Goal: Task Accomplishment & Management: Manage account settings

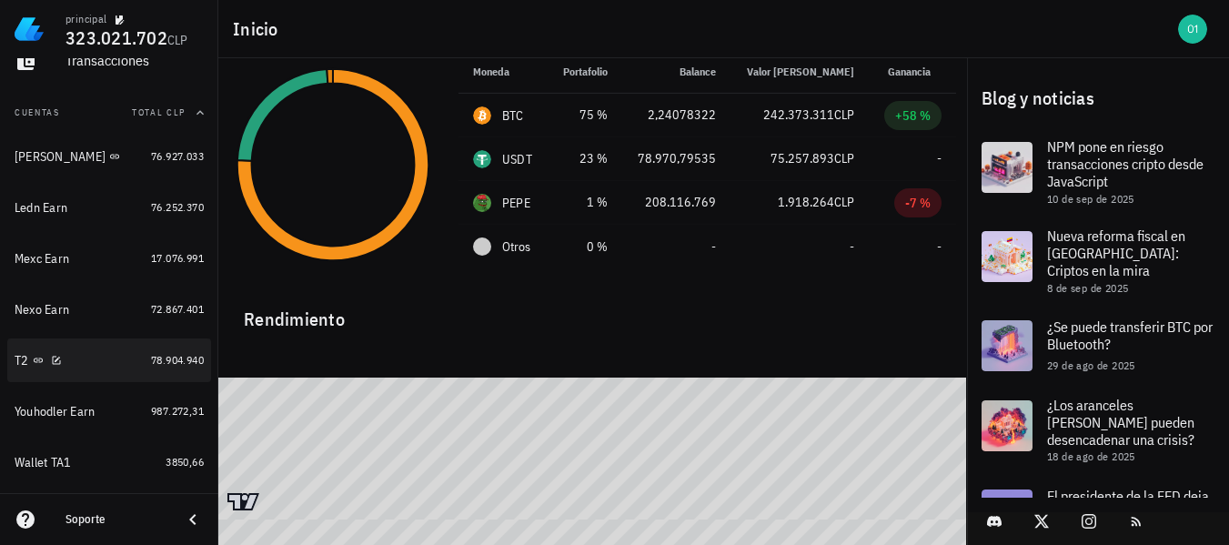
scroll to position [182, 0]
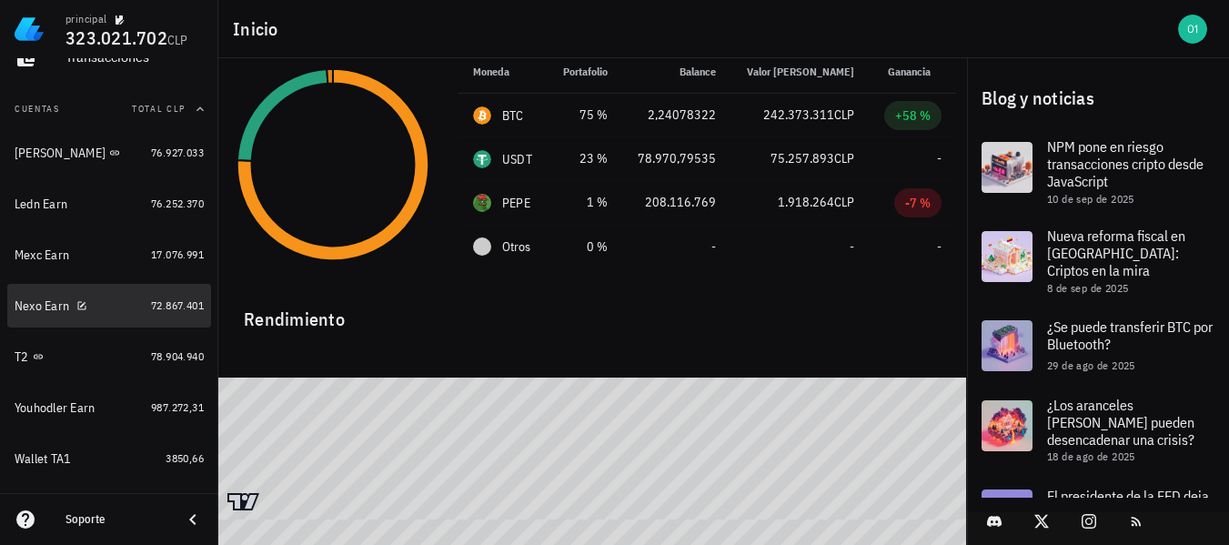
click at [37, 309] on div "Nexo Earn" at bounding box center [42, 305] width 55 height 15
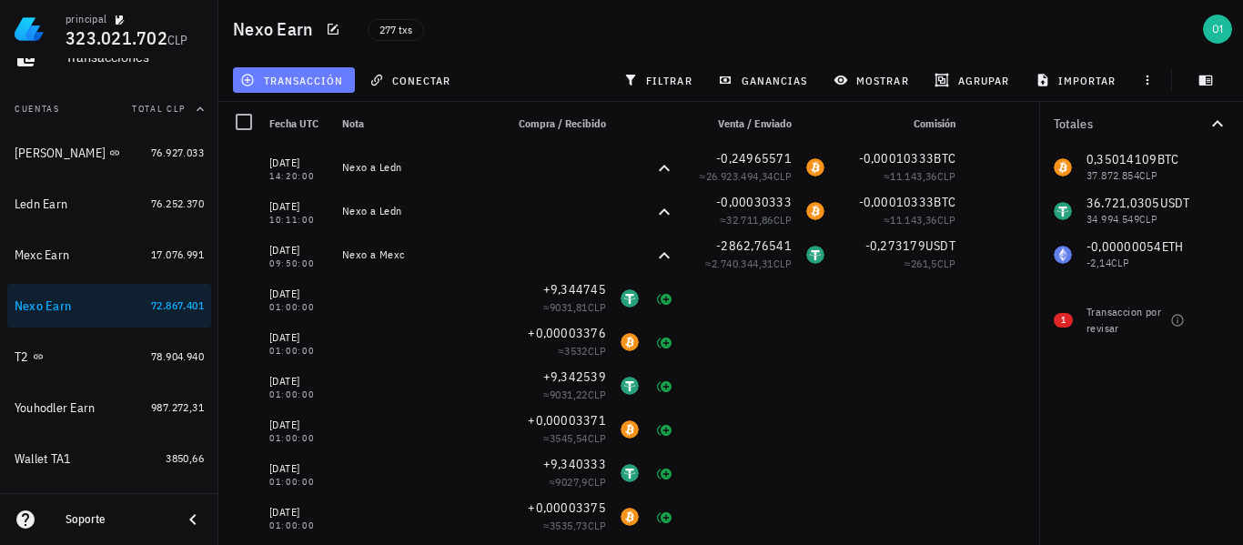
click at [304, 75] on span "transacción" at bounding box center [293, 80] width 99 height 15
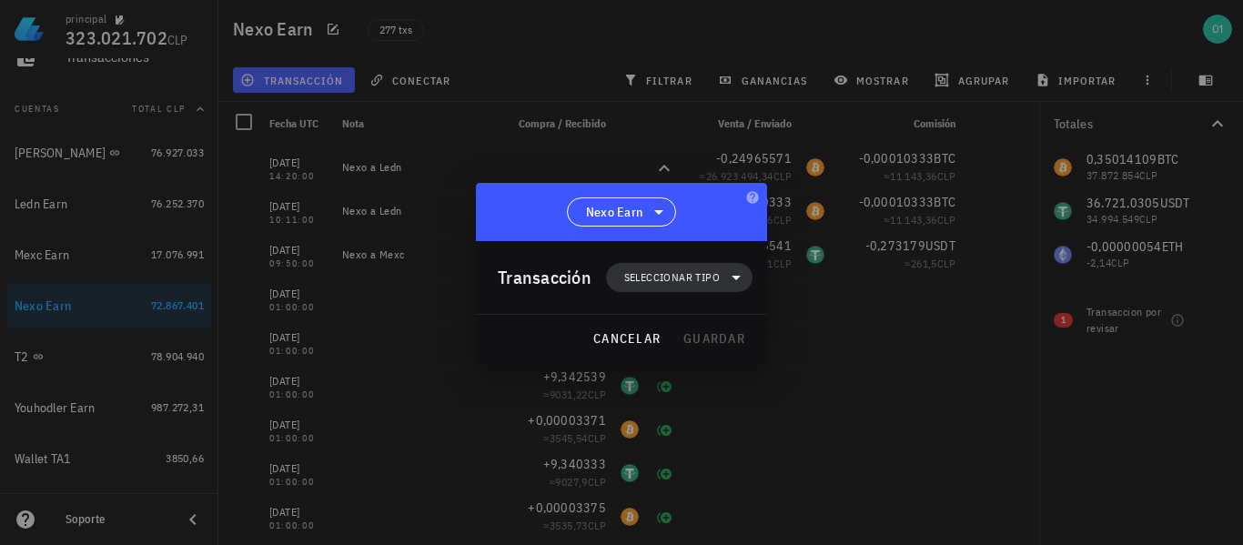
click at [672, 275] on span "Seleccionar tipo" at bounding box center [672, 277] width 96 height 18
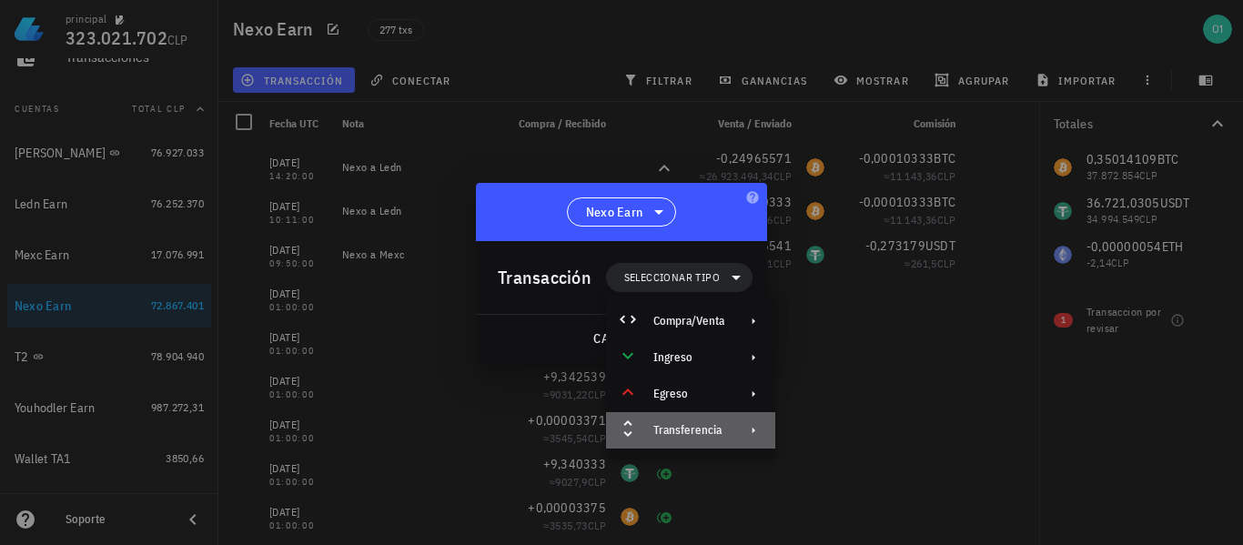
click at [710, 434] on div "Transferencia" at bounding box center [688, 430] width 71 height 15
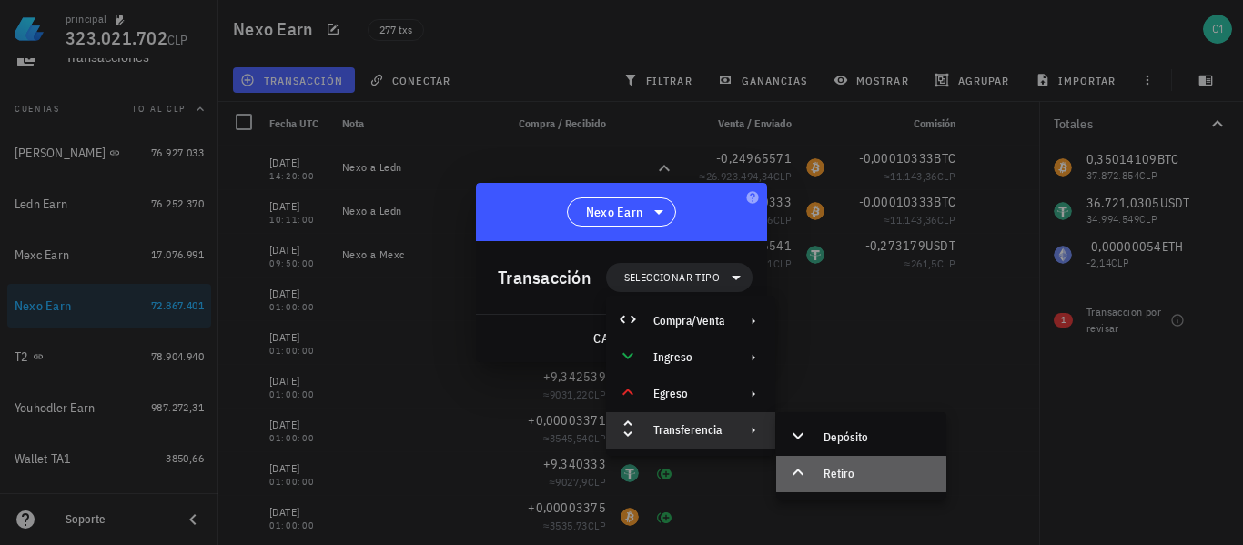
click at [819, 470] on div "Retiro" at bounding box center [861, 474] width 170 height 36
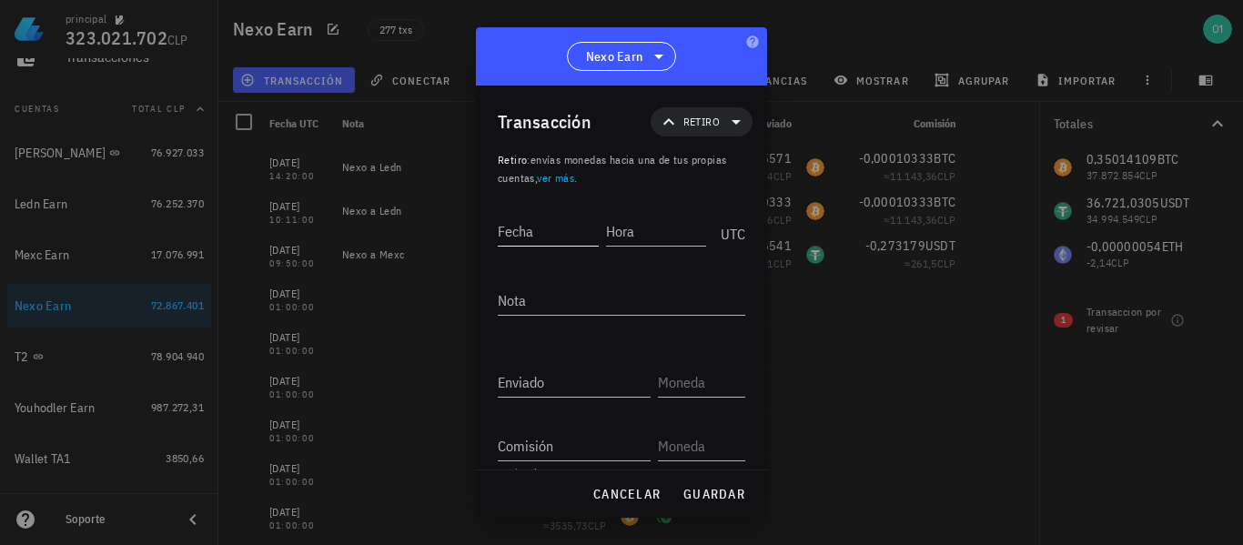
click at [568, 231] on input "Fecha" at bounding box center [548, 231] width 101 height 29
type input "[DATE]"
click at [629, 293] on textarea "Nota" at bounding box center [621, 300] width 247 height 29
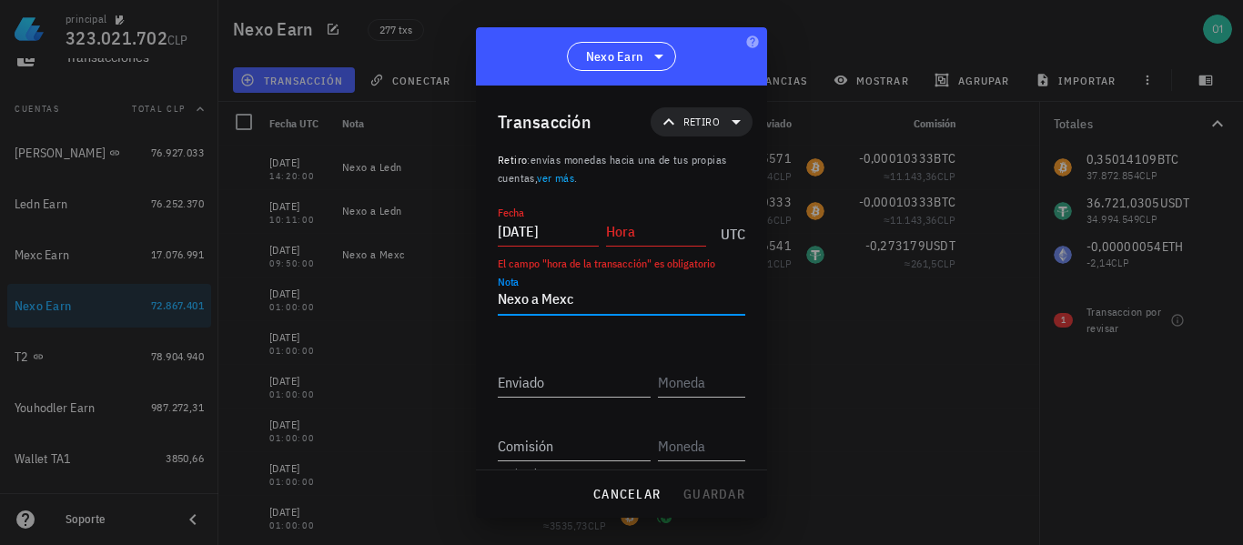
type textarea "Nexo a Mexc"
click at [650, 242] on input "Hora" at bounding box center [656, 231] width 101 height 29
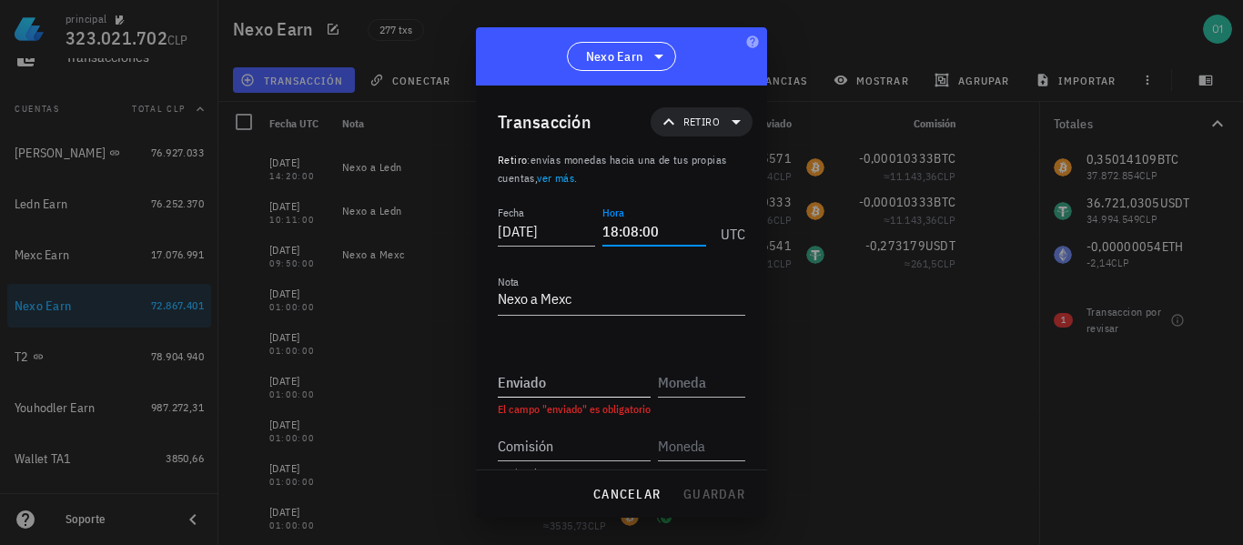
type input "18:08:00"
click at [596, 385] on input "Enviado" at bounding box center [574, 382] width 153 height 29
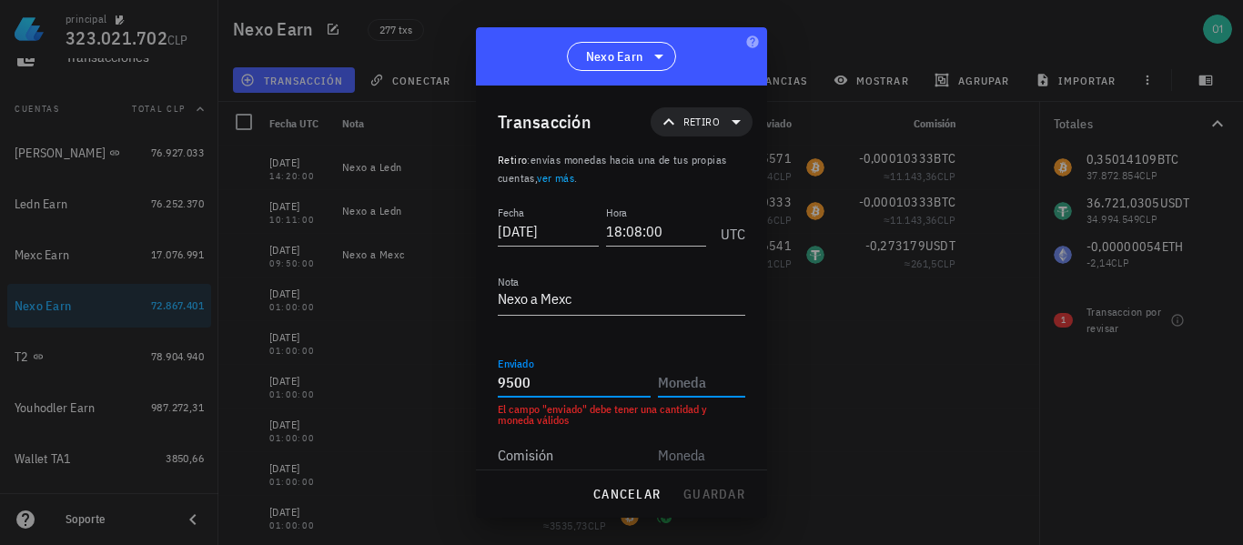
click at [540, 390] on input "9500" at bounding box center [574, 382] width 153 height 29
type input "9.499,72793"
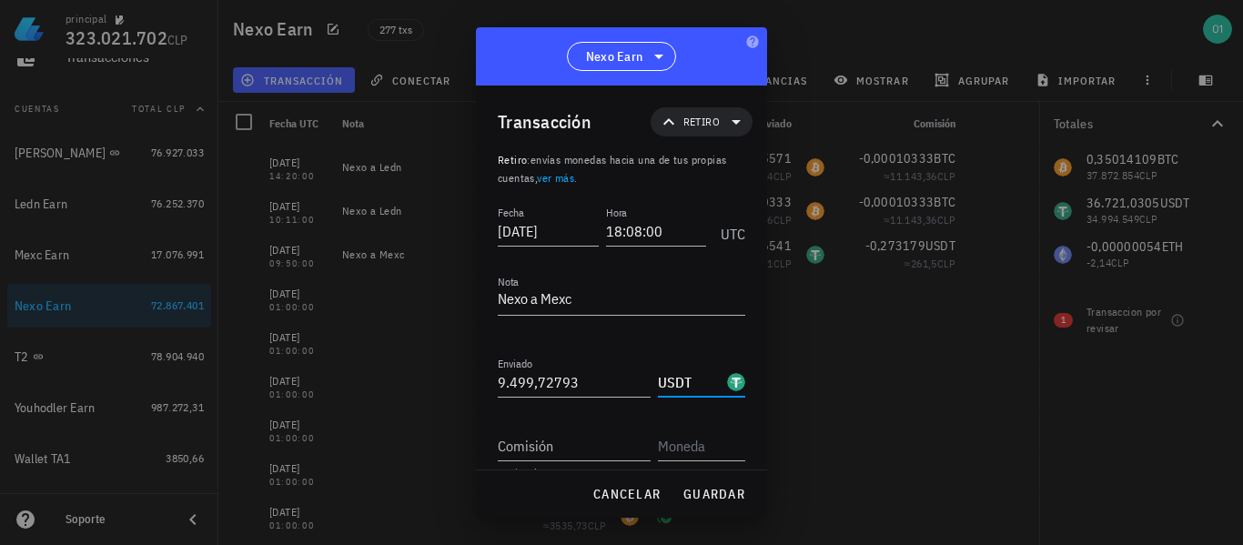
scroll to position [29, 0]
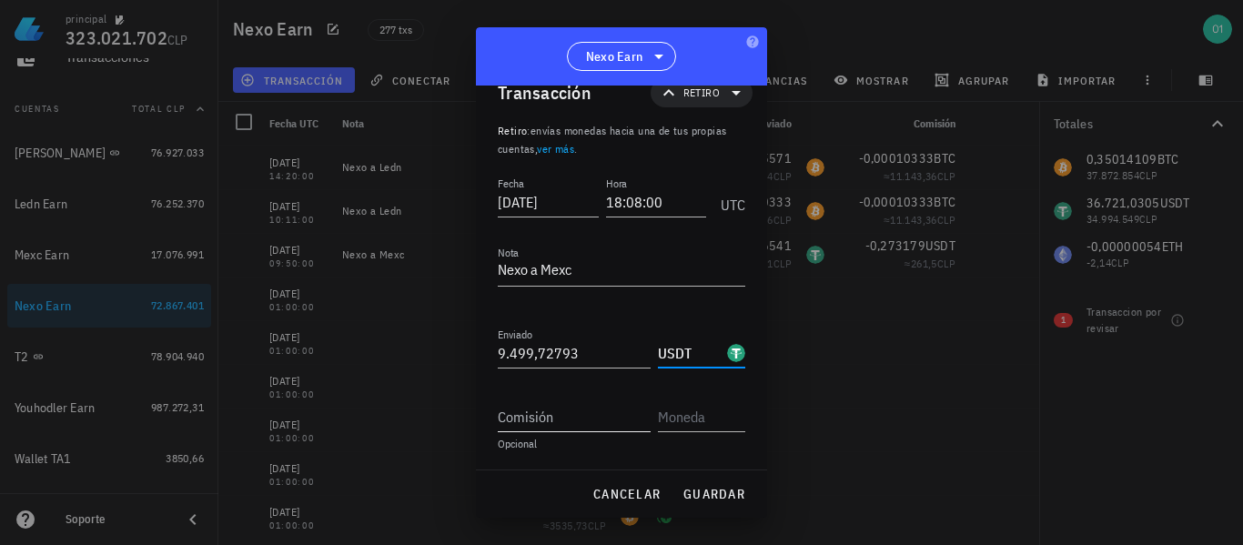
type input "USDT"
click at [602, 413] on input "Comisión" at bounding box center [574, 416] width 153 height 29
type input "0,272067"
type input "USDT"
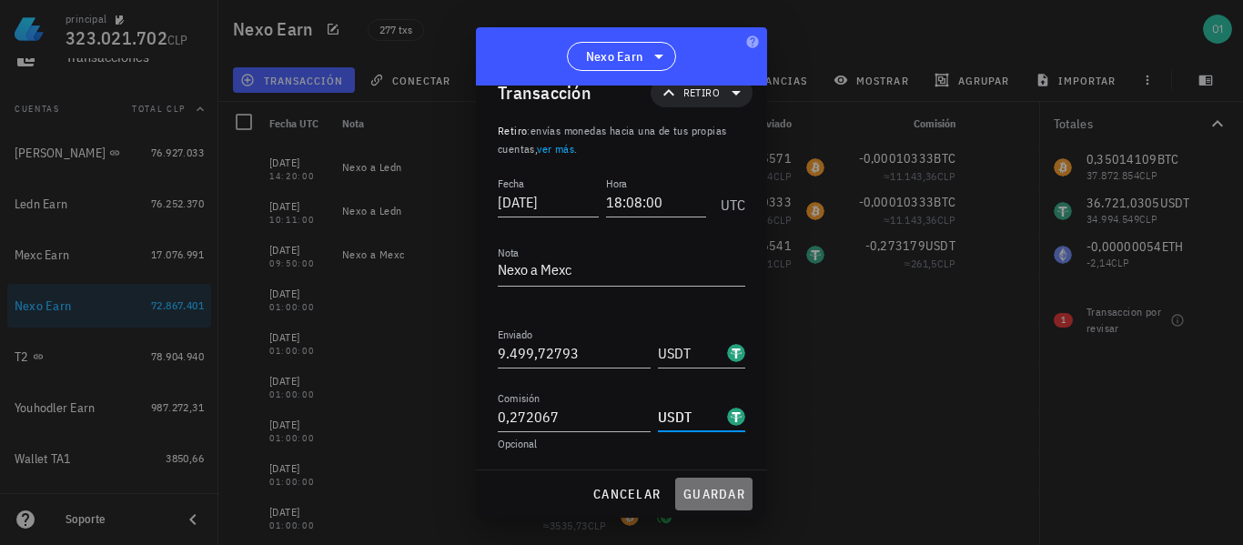
click at [728, 487] on span "guardar" at bounding box center [713, 494] width 63 height 16
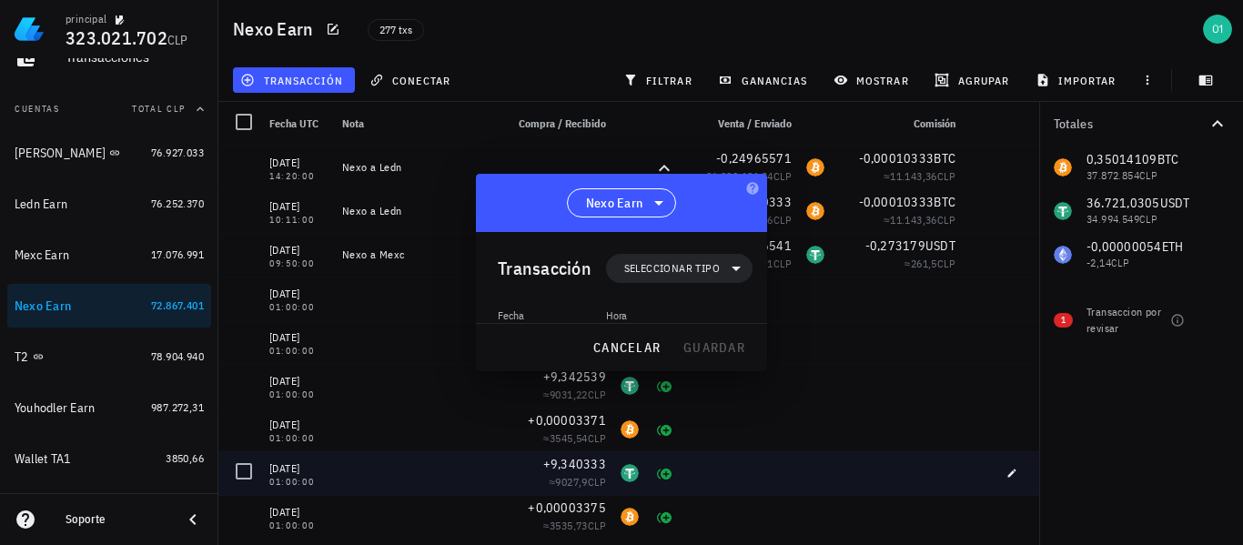
scroll to position [0, 0]
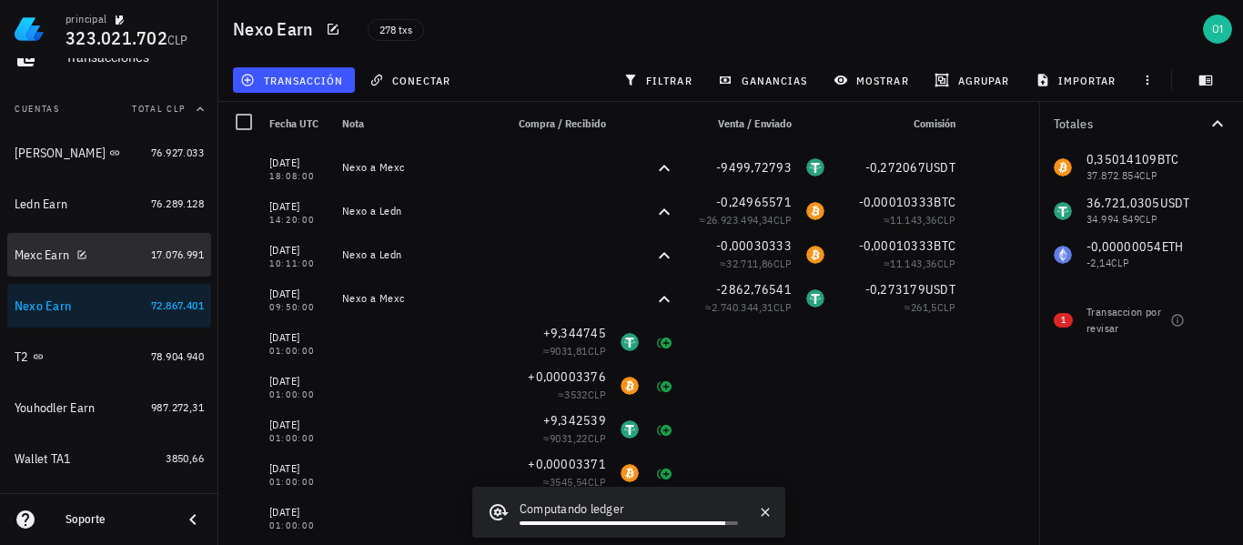
click at [58, 254] on div "Mexc Earn" at bounding box center [42, 254] width 55 height 15
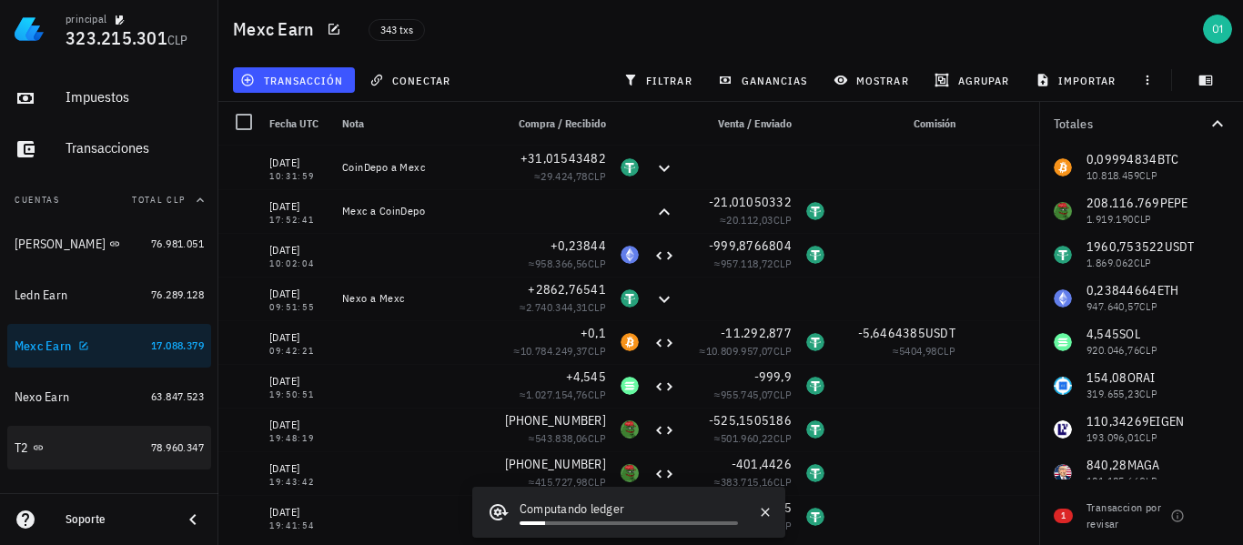
scroll to position [182, 0]
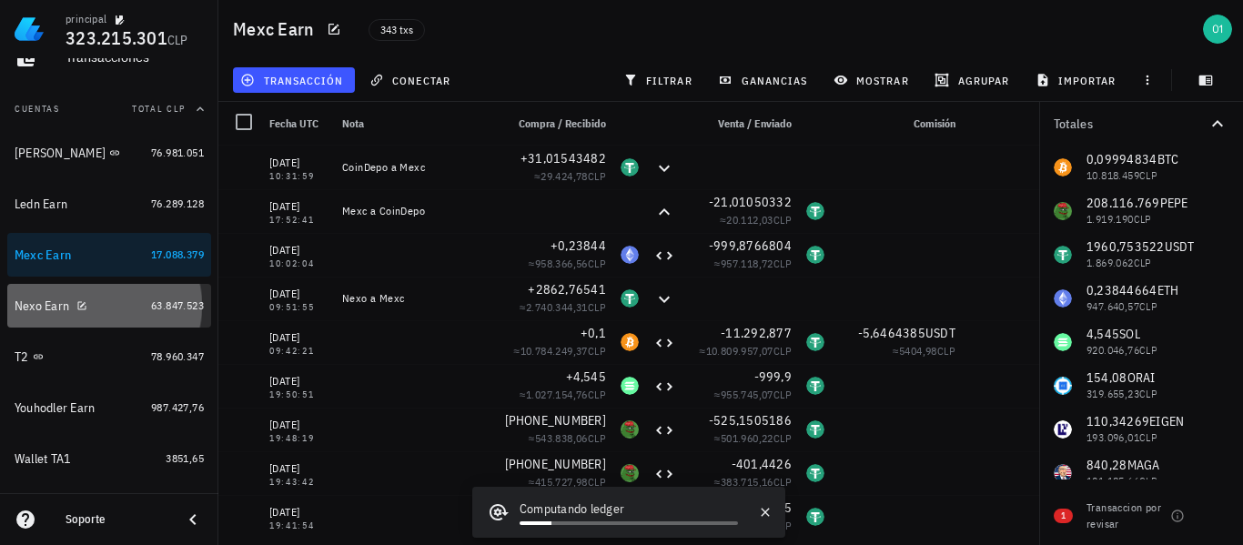
click at [27, 302] on div "Nexo Earn" at bounding box center [42, 305] width 55 height 15
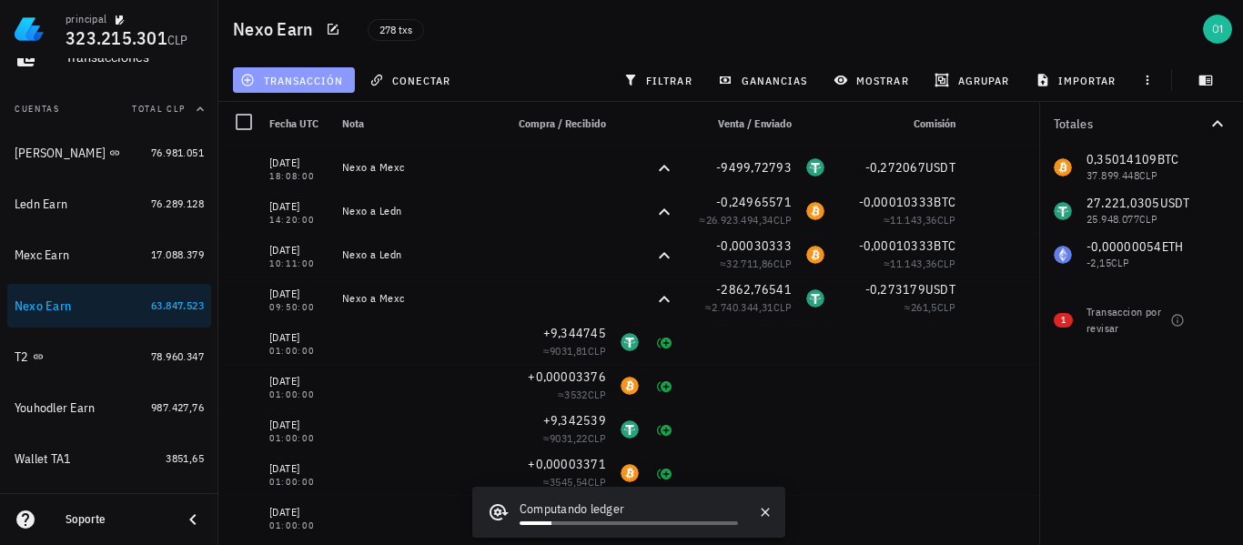
click at [293, 81] on span "transacción" at bounding box center [293, 80] width 99 height 15
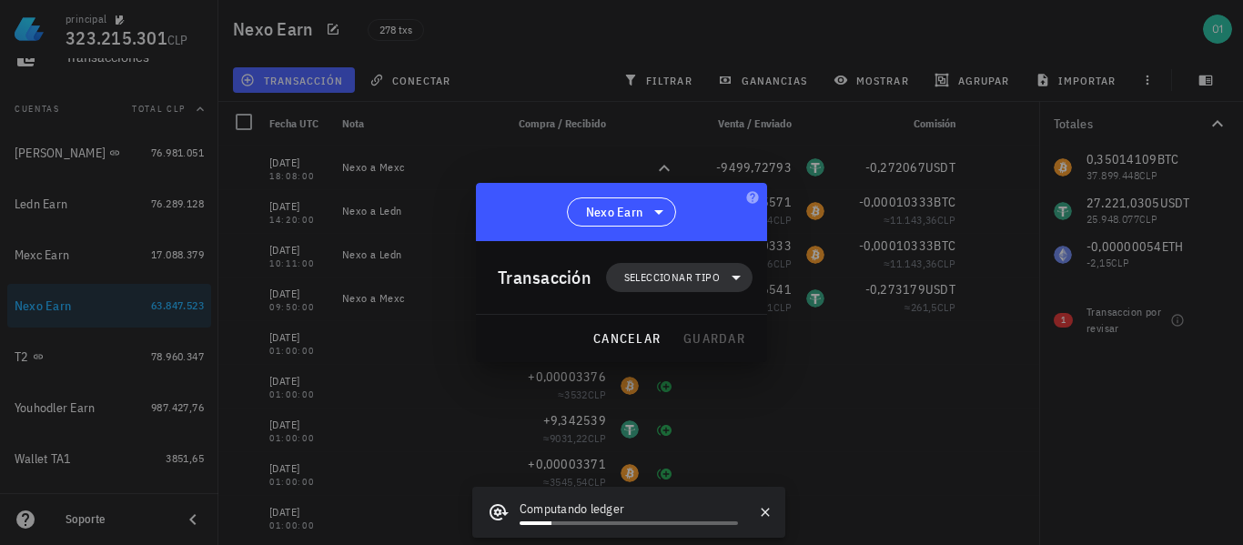
drag, startPoint x: 627, startPoint y: 272, endPoint x: 630, endPoint y: 286, distance: 13.9
click at [627, 273] on span "Seleccionar tipo" at bounding box center [672, 277] width 96 height 18
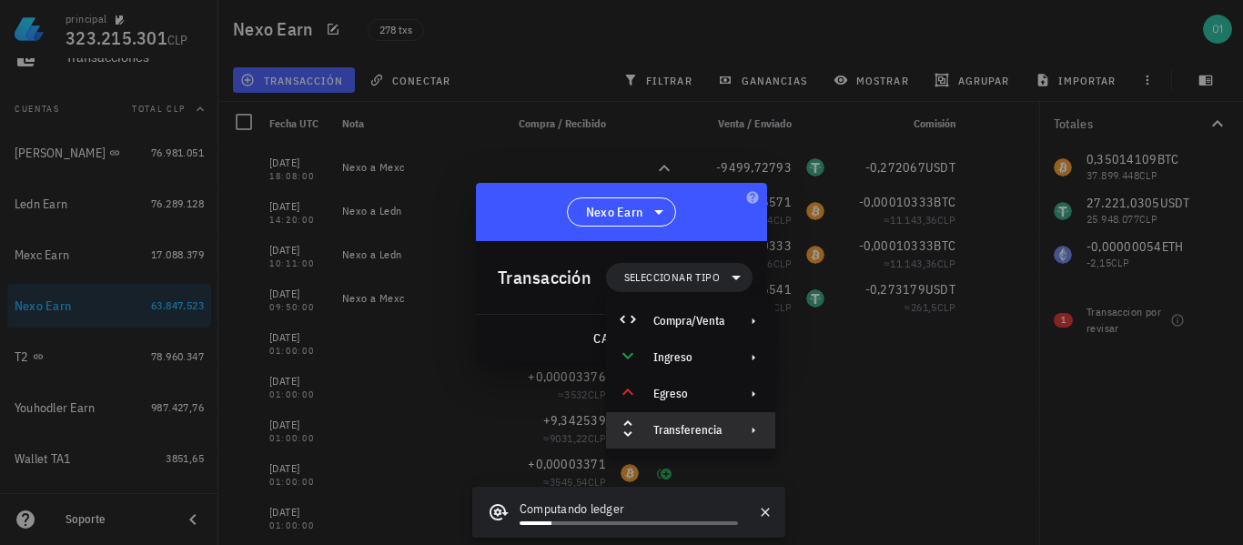
click at [685, 427] on div "Transferencia" at bounding box center [688, 430] width 71 height 15
click at [824, 437] on div "Depósito" at bounding box center [877, 437] width 108 height 15
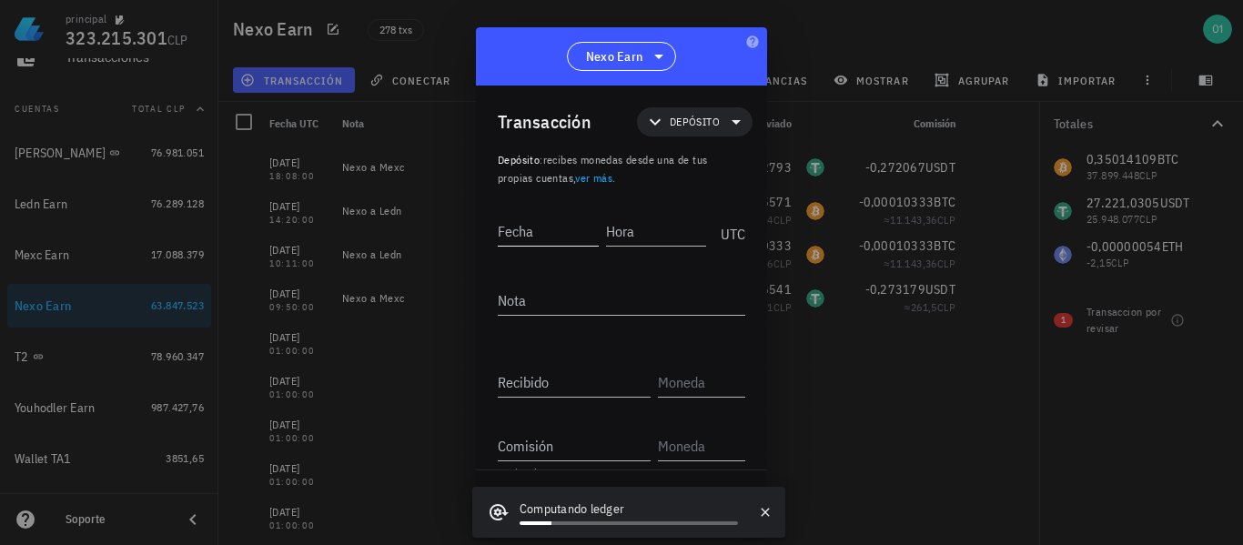
click at [561, 227] on input "Fecha" at bounding box center [548, 231] width 101 height 29
type input "[DATE]"
type input "18:10:27"
type textarea "Nexo a Mexc"
click at [713, 234] on div "UTC" at bounding box center [729, 228] width 32 height 45
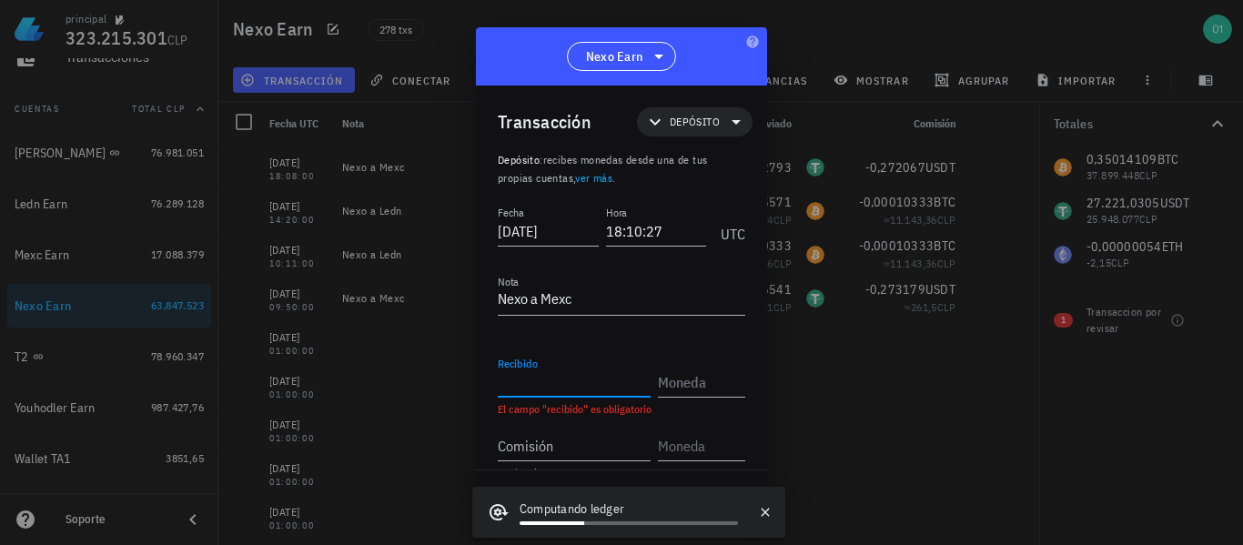
click at [591, 379] on input "Recibido" at bounding box center [574, 382] width 153 height 29
type input "4"
type input "9.499,72793294"
type input "USDT"
click at [605, 436] on input "Comisión" at bounding box center [574, 445] width 153 height 29
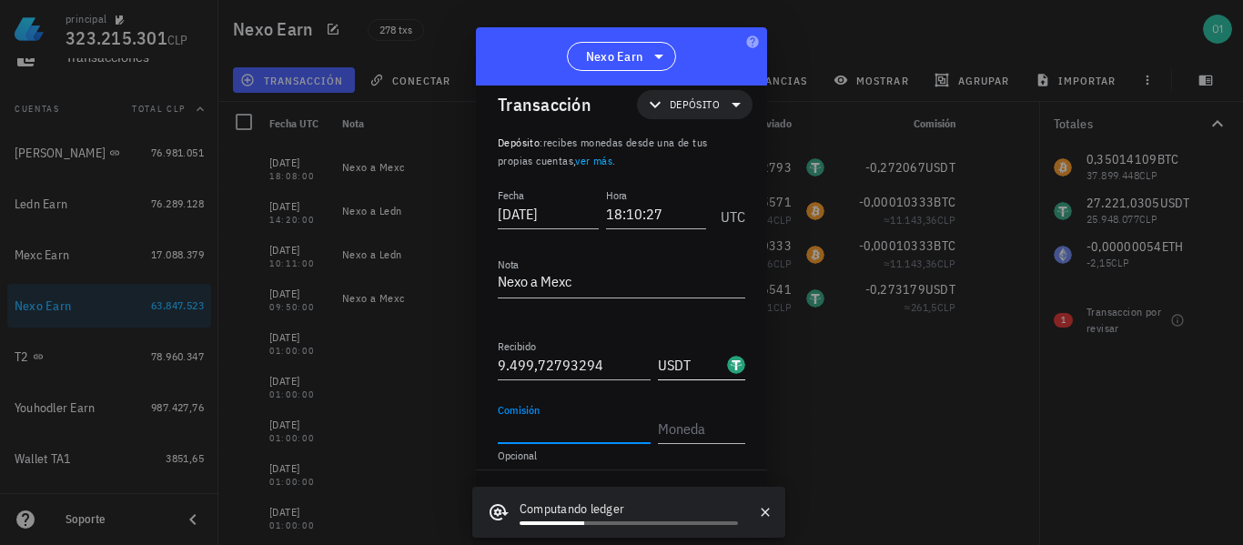
scroll to position [29, 0]
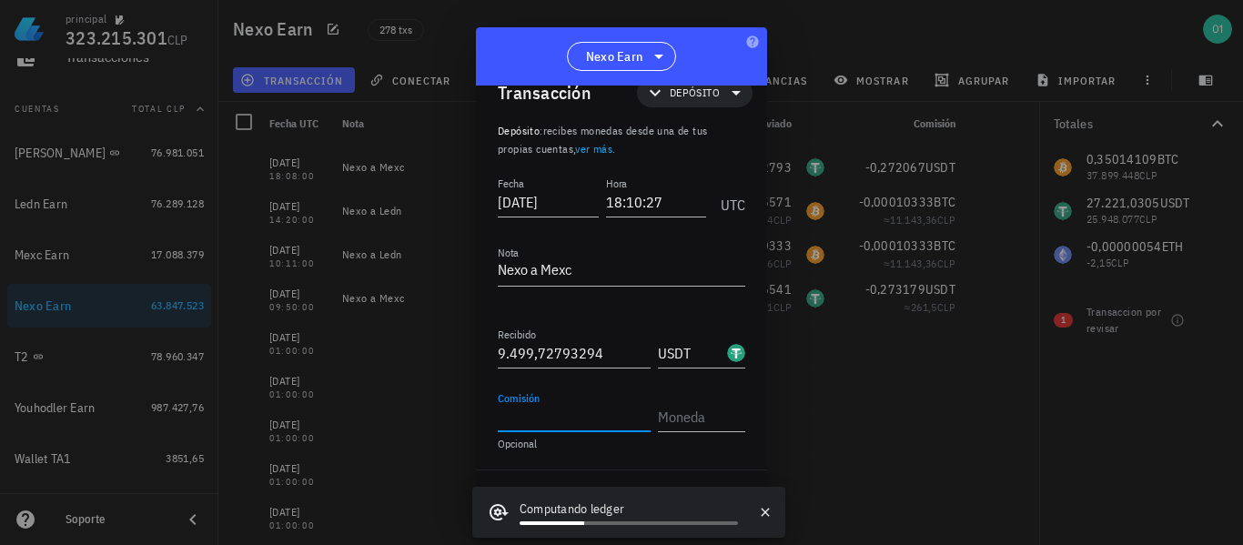
click at [611, 414] on input "Comisión" at bounding box center [574, 416] width 153 height 29
click at [765, 509] on icon "button" at bounding box center [765, 512] width 15 height 15
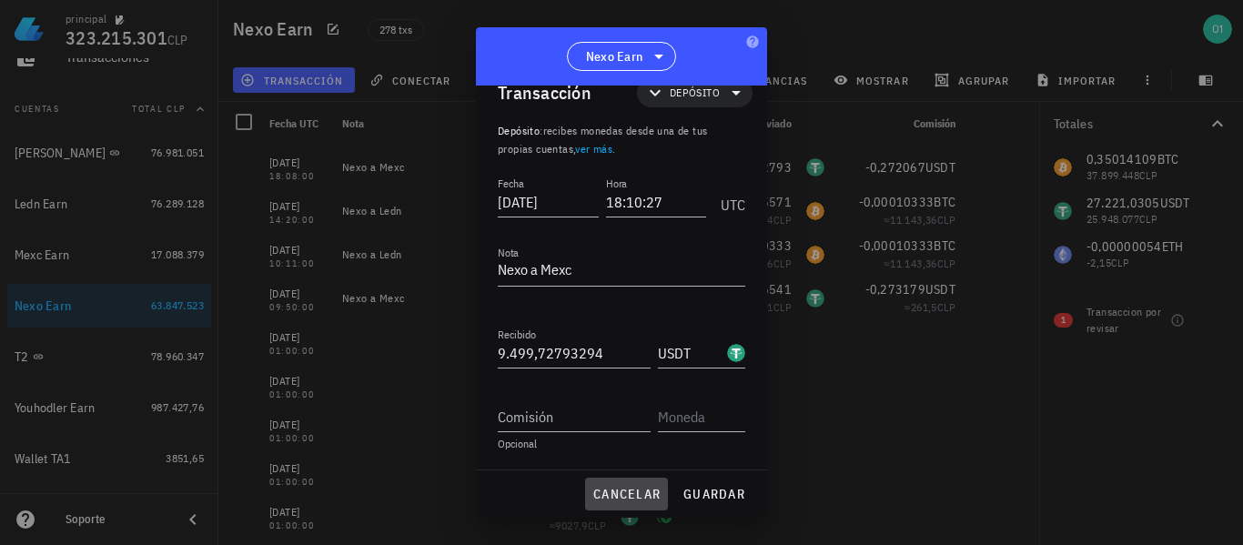
click at [637, 485] on button "cancelar" at bounding box center [626, 494] width 83 height 33
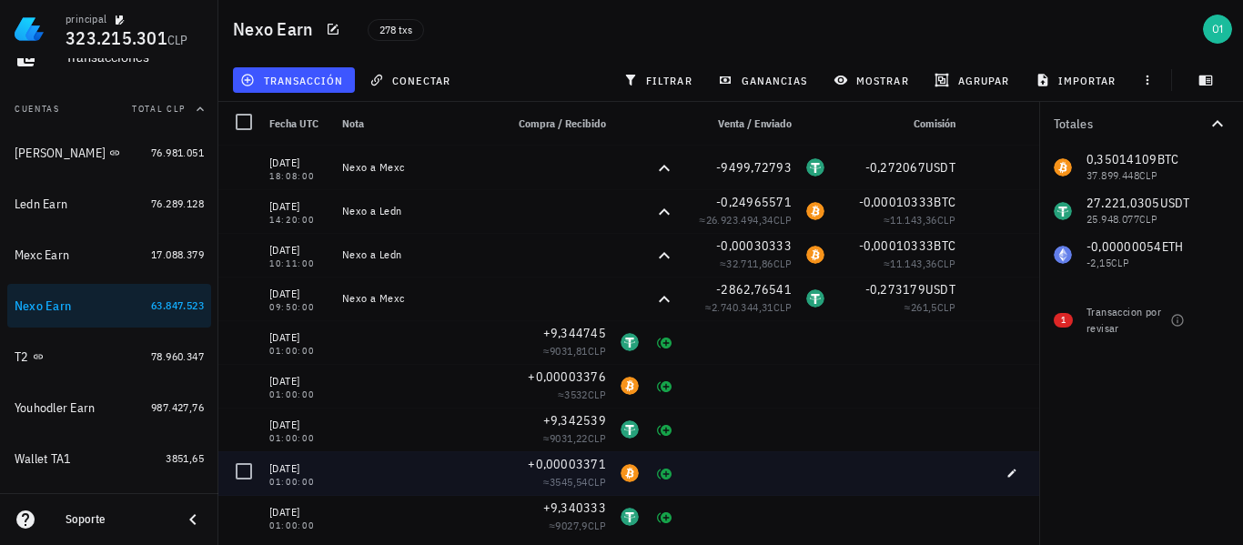
scroll to position [0, 0]
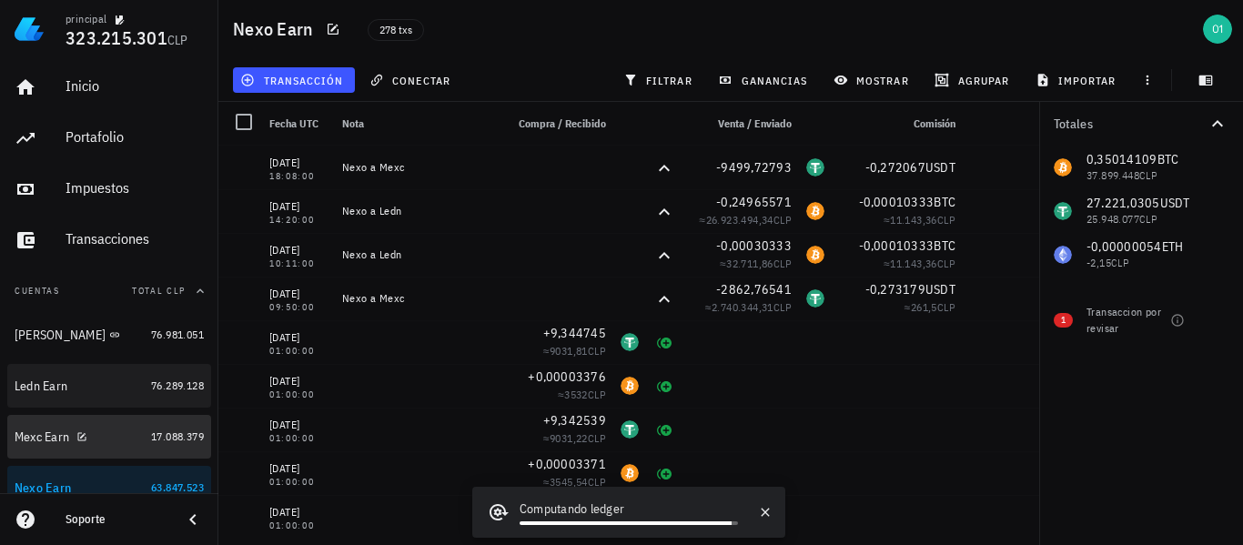
drag, startPoint x: 45, startPoint y: 433, endPoint x: 87, endPoint y: 406, distance: 50.7
click at [45, 433] on div "Mexc Earn" at bounding box center [42, 436] width 55 height 15
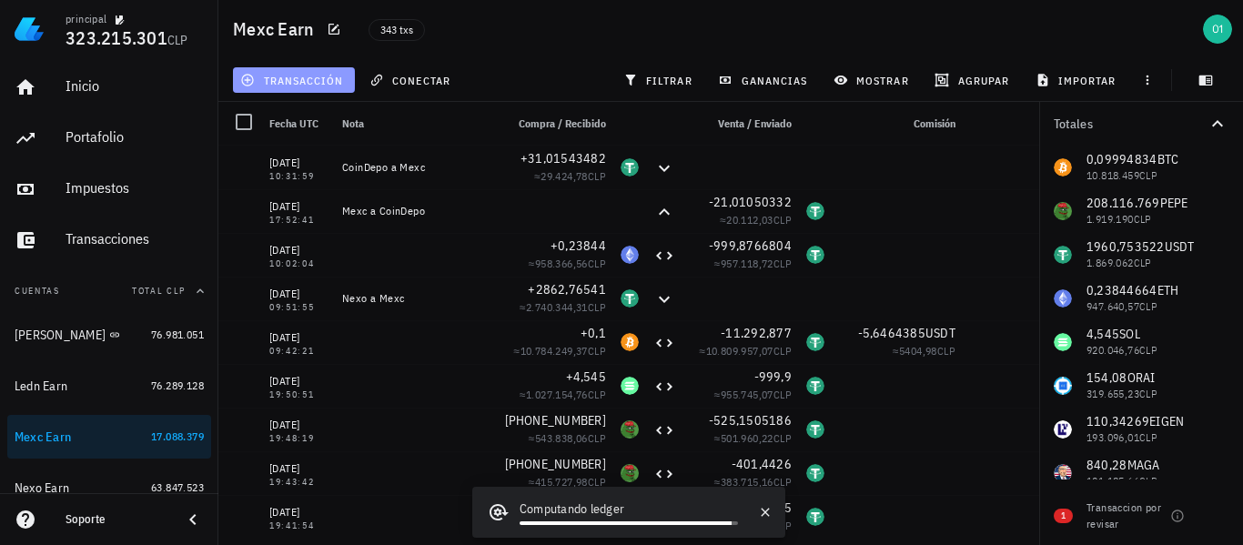
click at [309, 86] on span "transacción" at bounding box center [293, 80] width 99 height 15
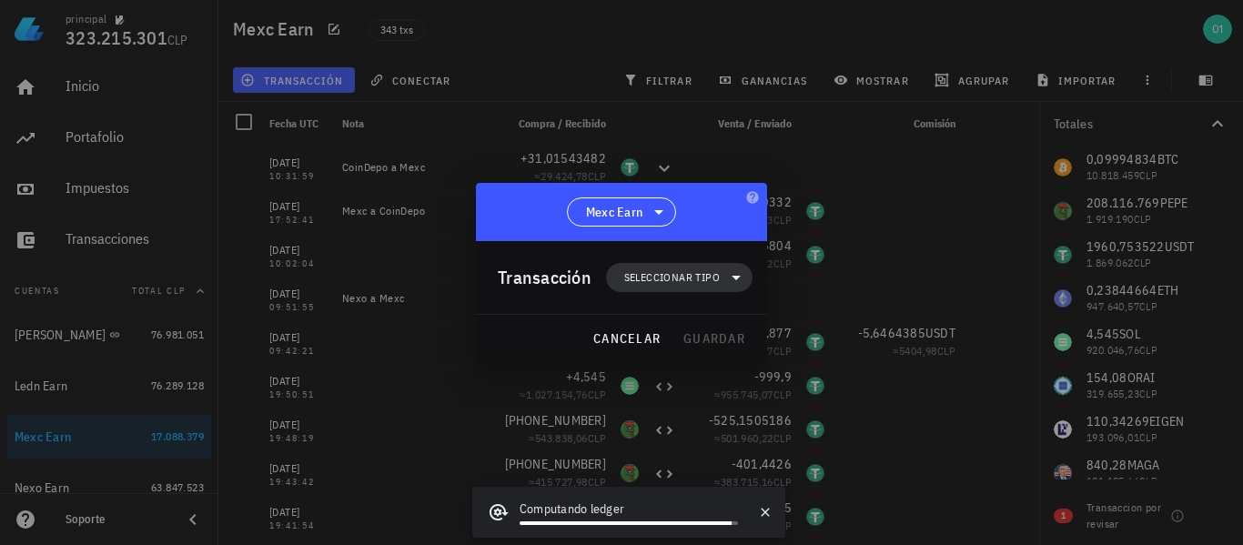
click at [646, 268] on span "Seleccionar tipo" at bounding box center [679, 277] width 125 height 29
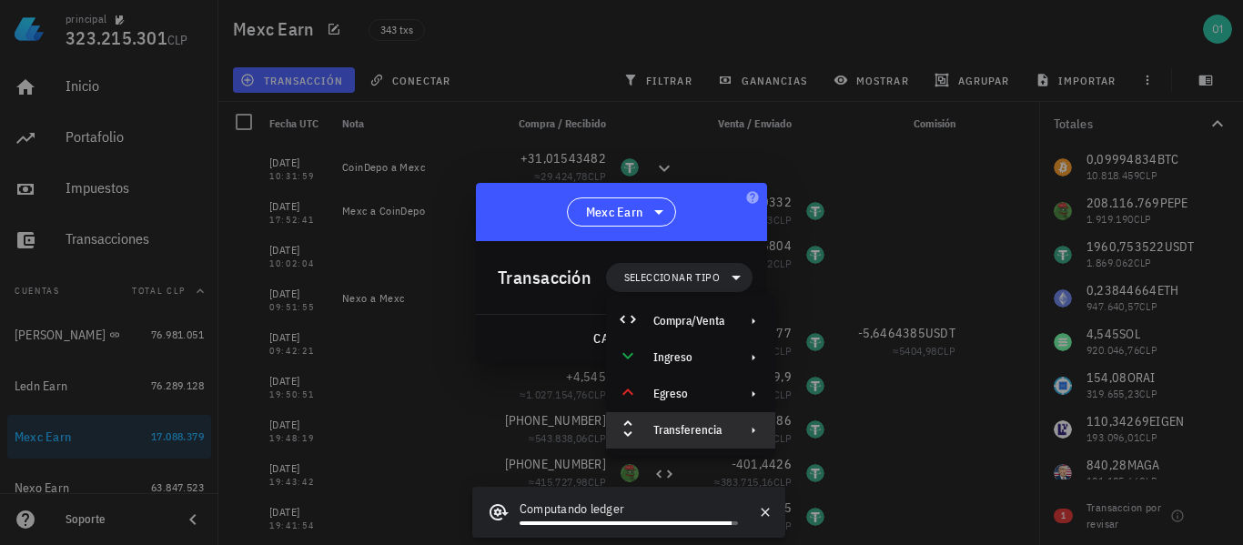
drag, startPoint x: 667, startPoint y: 417, endPoint x: 682, endPoint y: 417, distance: 14.6
click at [669, 417] on div "Transferencia" at bounding box center [690, 430] width 169 height 36
click at [808, 427] on icon at bounding box center [798, 436] width 22 height 22
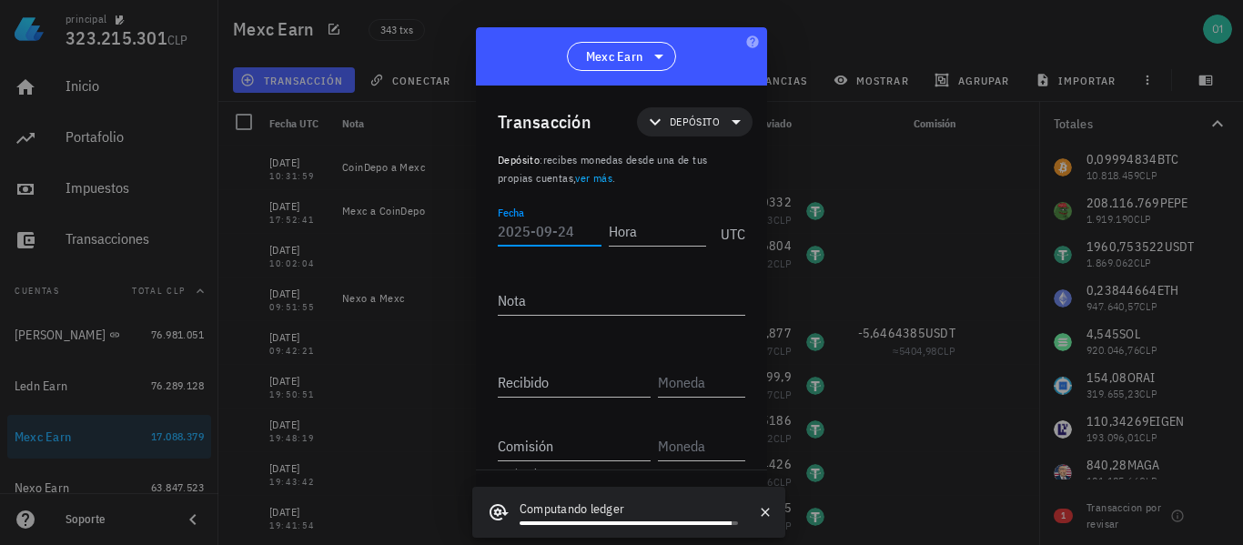
click at [564, 240] on input "Fecha" at bounding box center [550, 231] width 104 height 29
type input "[DATE]"
type input "18:10:27"
type textarea "Nexo a Mexc"
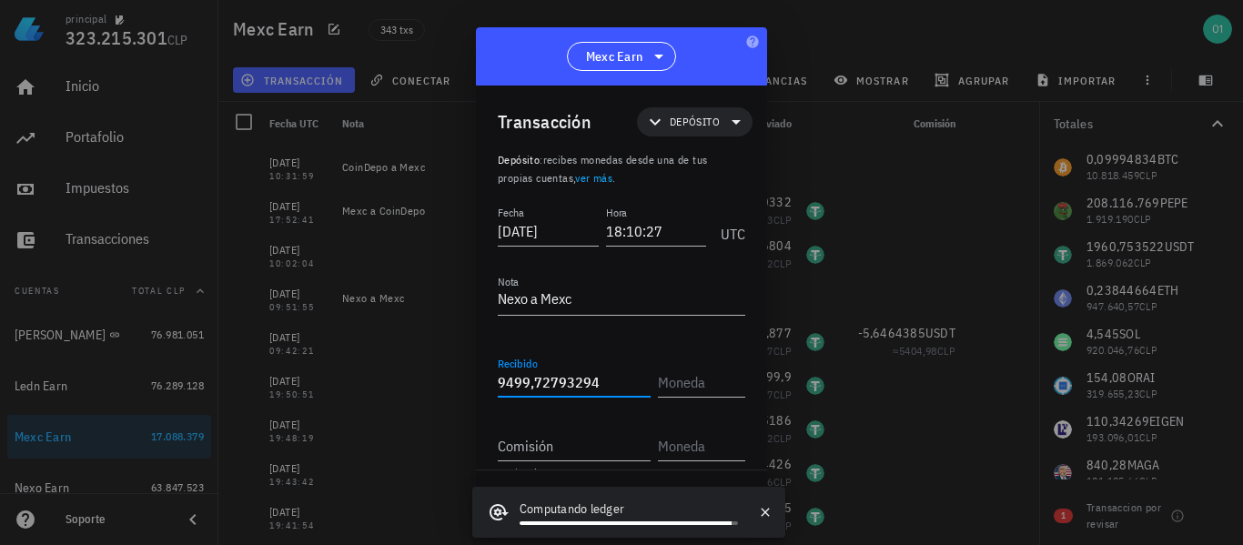
type input "9.499,72793294"
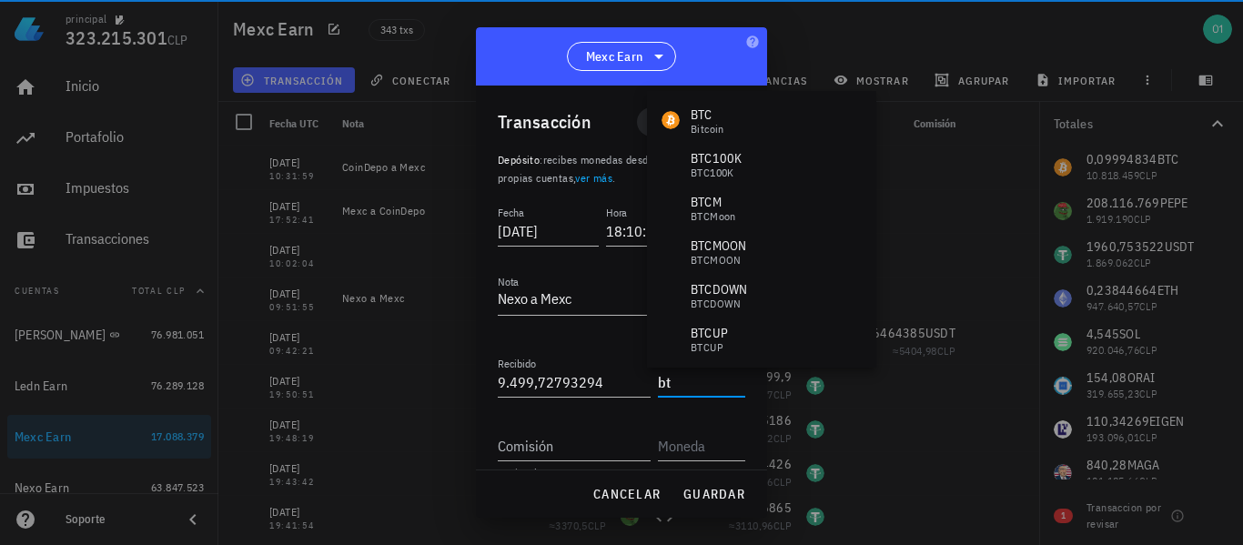
type input "b"
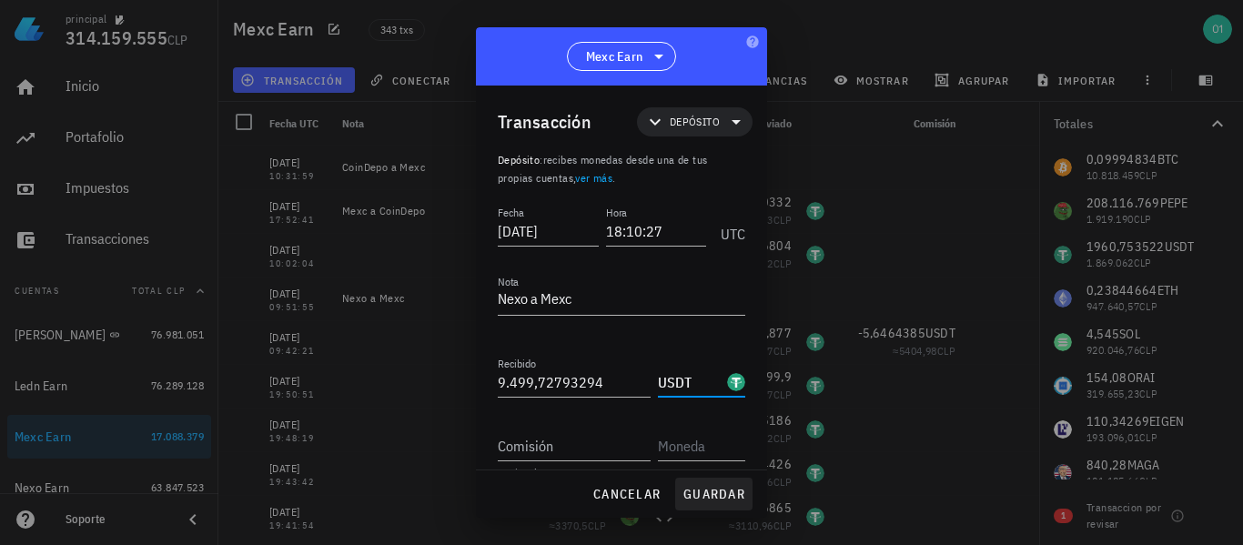
type input "USDT"
click at [719, 497] on span "guardar" at bounding box center [713, 494] width 63 height 16
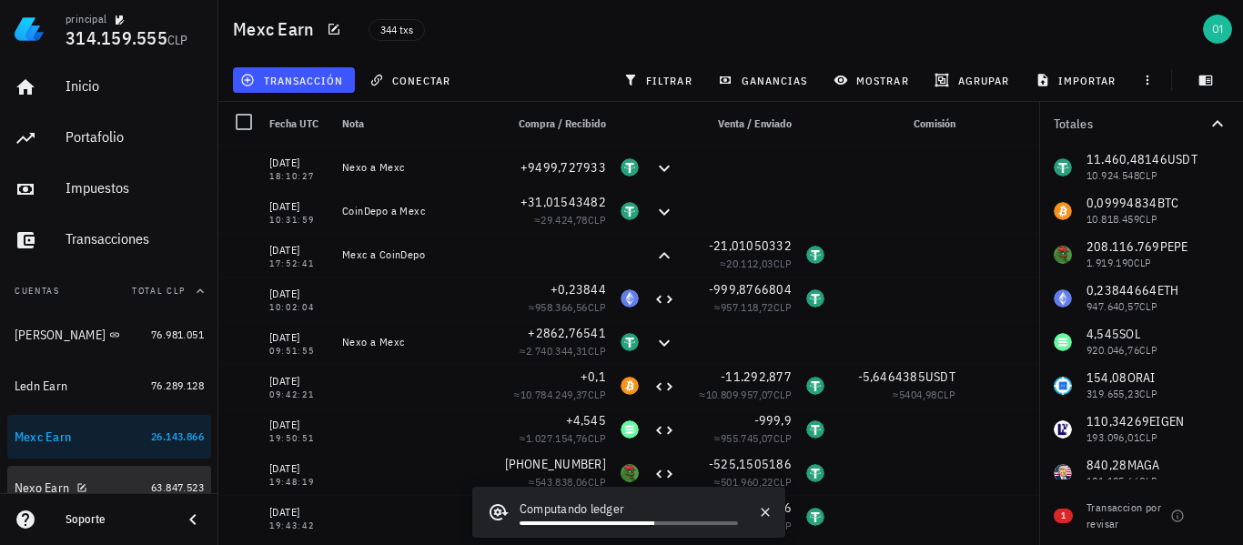
click at [47, 474] on div "Nexo Earn" at bounding box center [79, 488] width 129 height 39
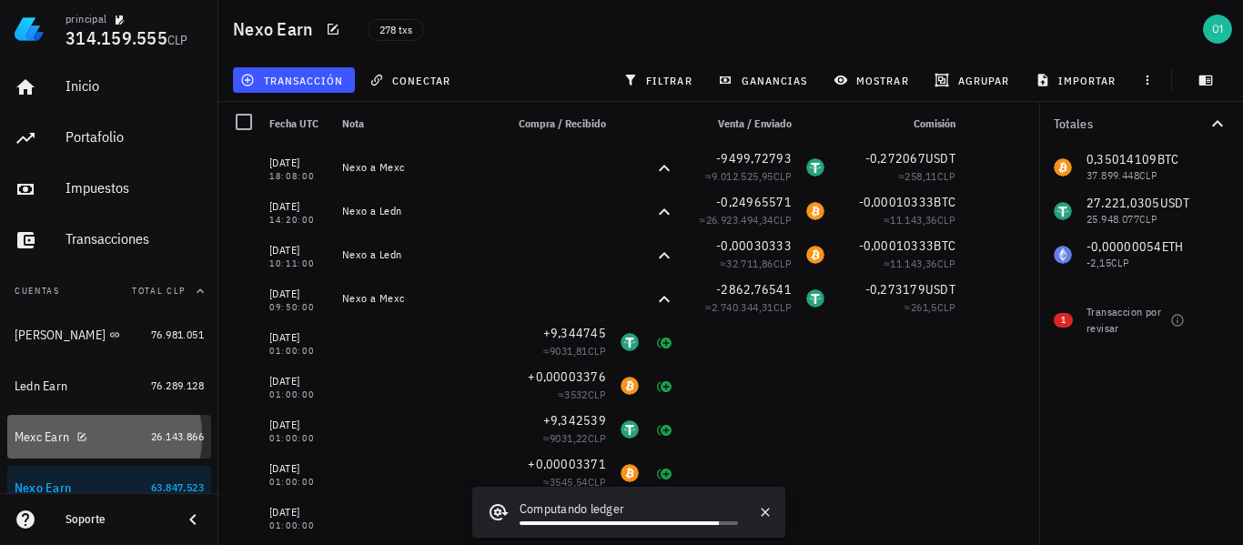
click at [36, 427] on div "Mexc Earn" at bounding box center [79, 437] width 129 height 39
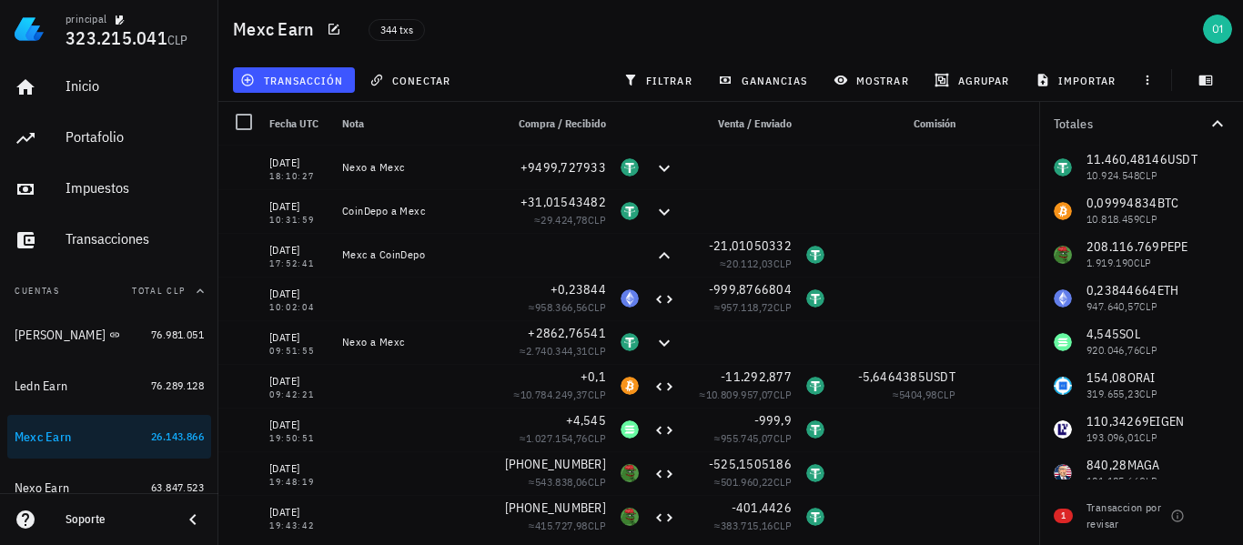
click at [529, 20] on div "344 txs" at bounding box center [589, 28] width 463 height 45
click at [529, 21] on div "344 txs" at bounding box center [589, 28] width 463 height 45
click at [314, 85] on span "transacción" at bounding box center [293, 80] width 99 height 15
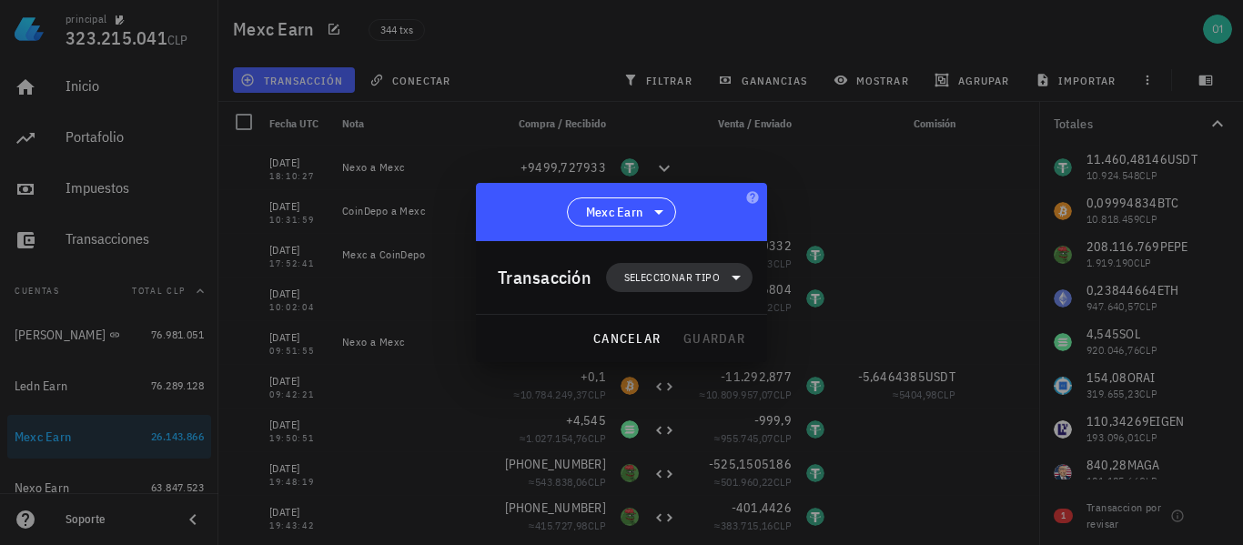
click at [660, 276] on span "Seleccionar tipo" at bounding box center [672, 277] width 96 height 18
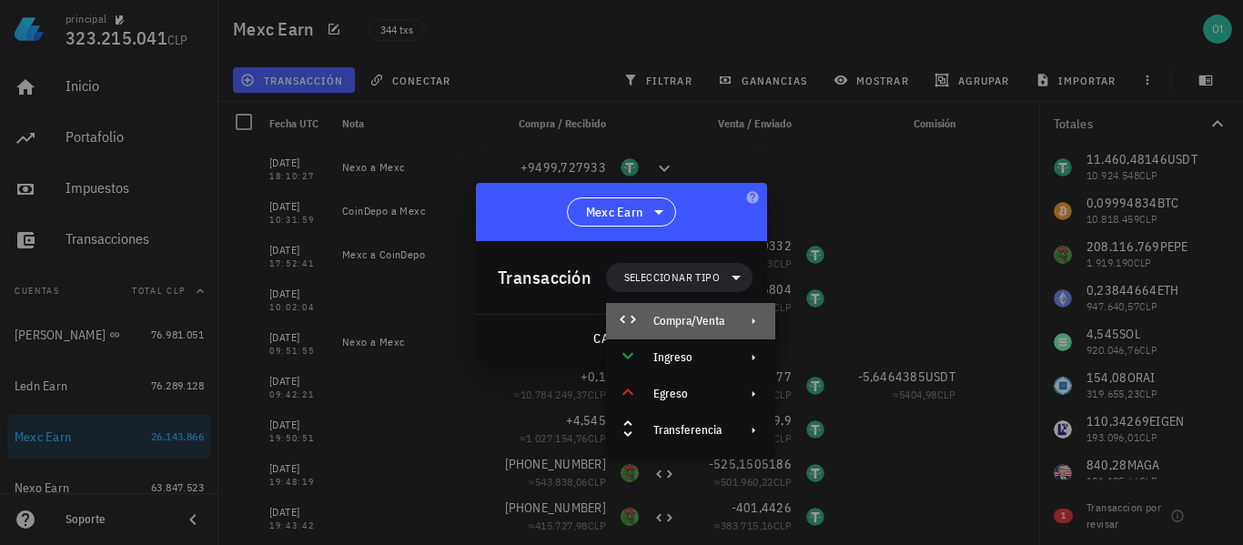
click at [667, 312] on div "Compra/Venta" at bounding box center [690, 321] width 169 height 36
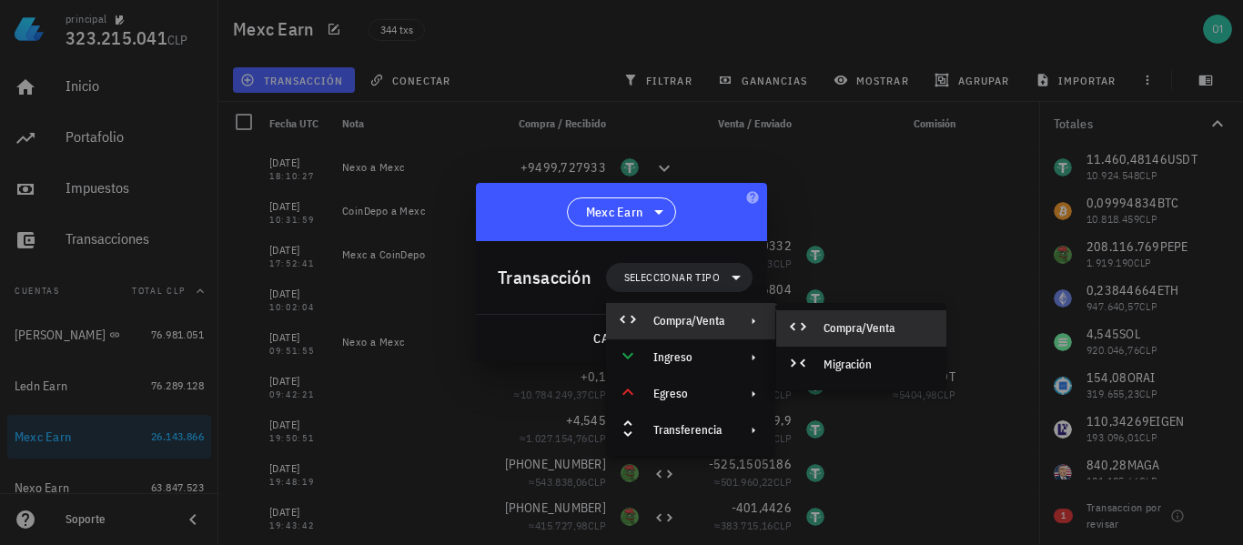
click at [827, 325] on div "Compra/Venta" at bounding box center [877, 328] width 108 height 15
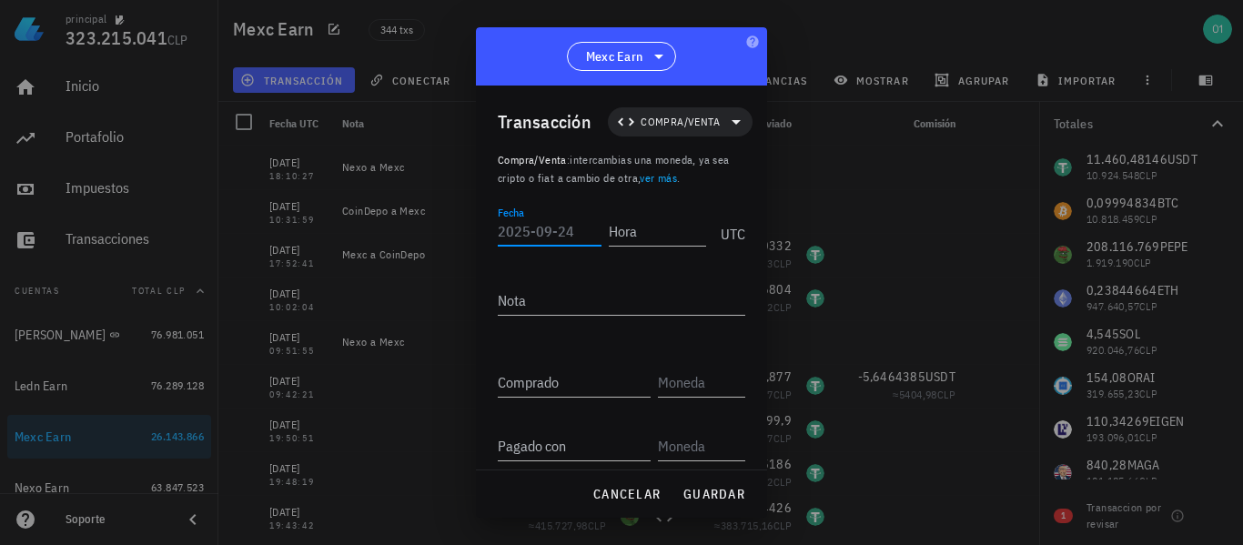
click at [559, 230] on input "Fecha" at bounding box center [550, 231] width 104 height 29
type input "[DATE]"
type input "18:35:04"
type input "0,1"
type input "BTC"
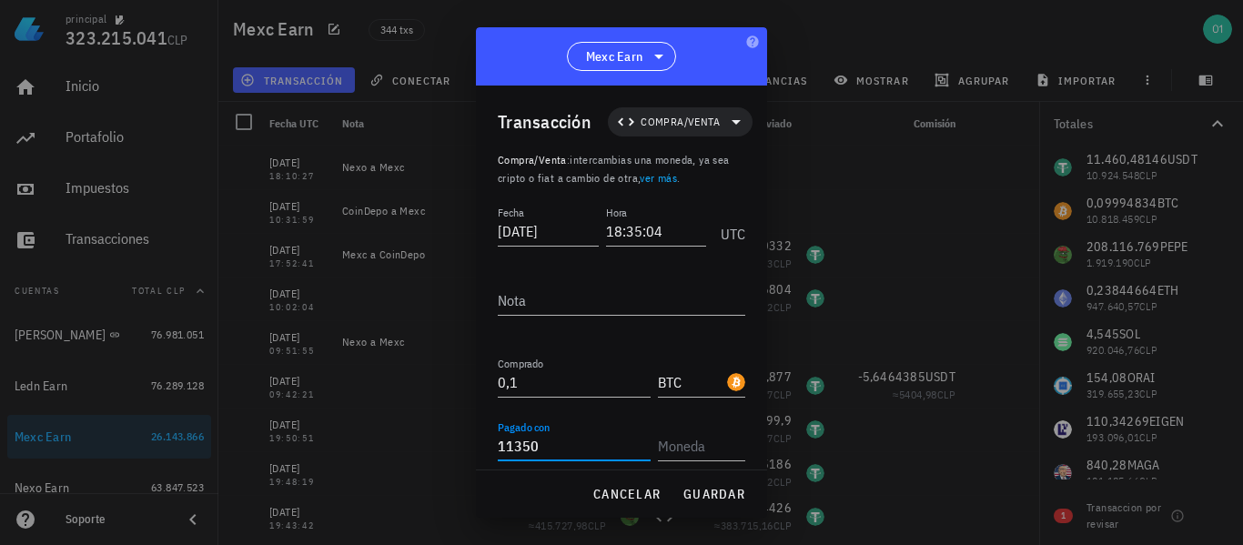
type input "11.350"
type input "USDT"
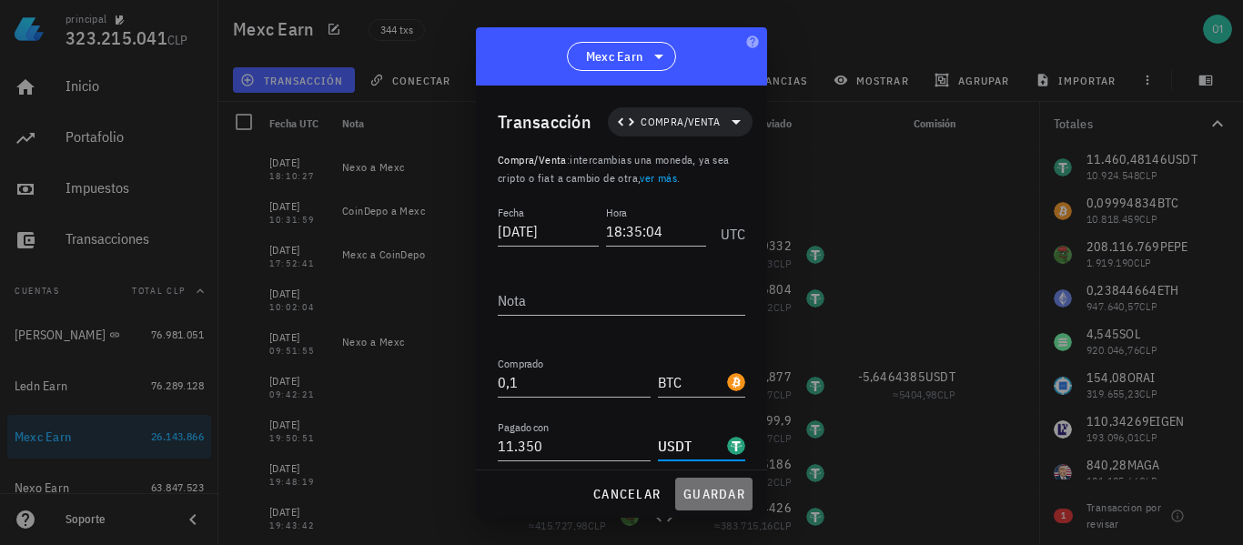
click at [715, 501] on span "guardar" at bounding box center [713, 494] width 63 height 16
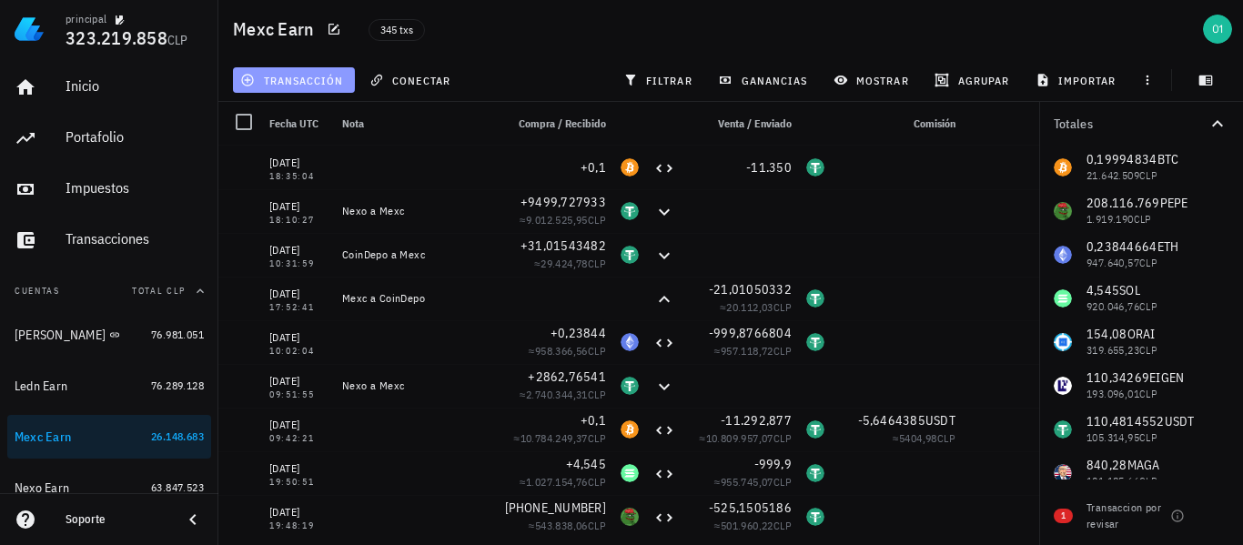
click at [328, 82] on span "transacción" at bounding box center [293, 80] width 99 height 15
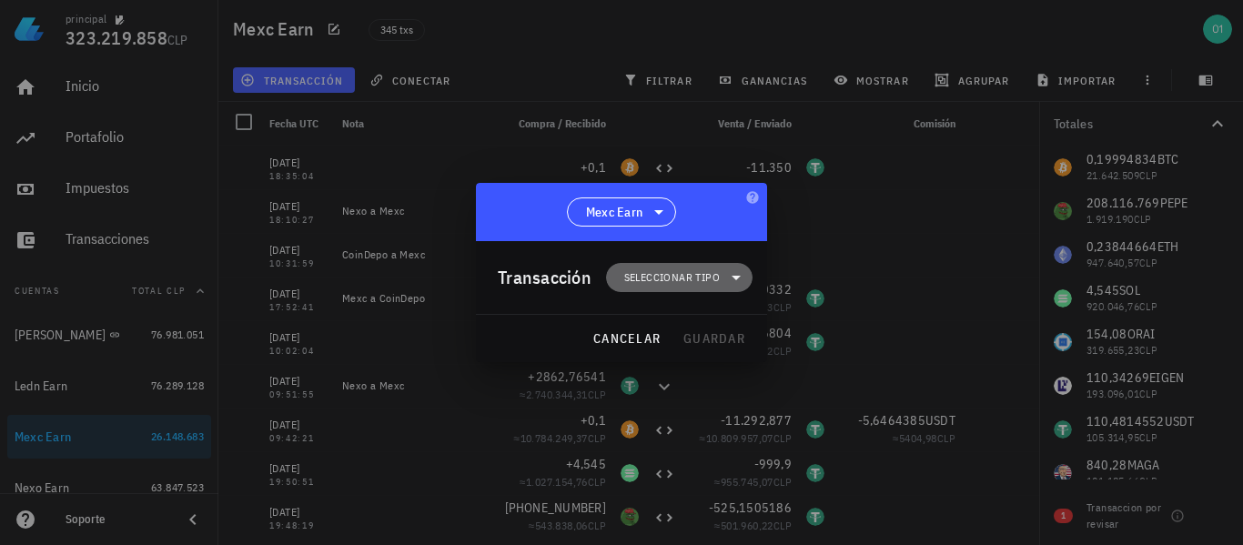
click at [657, 278] on span "Seleccionar tipo" at bounding box center [672, 277] width 96 height 18
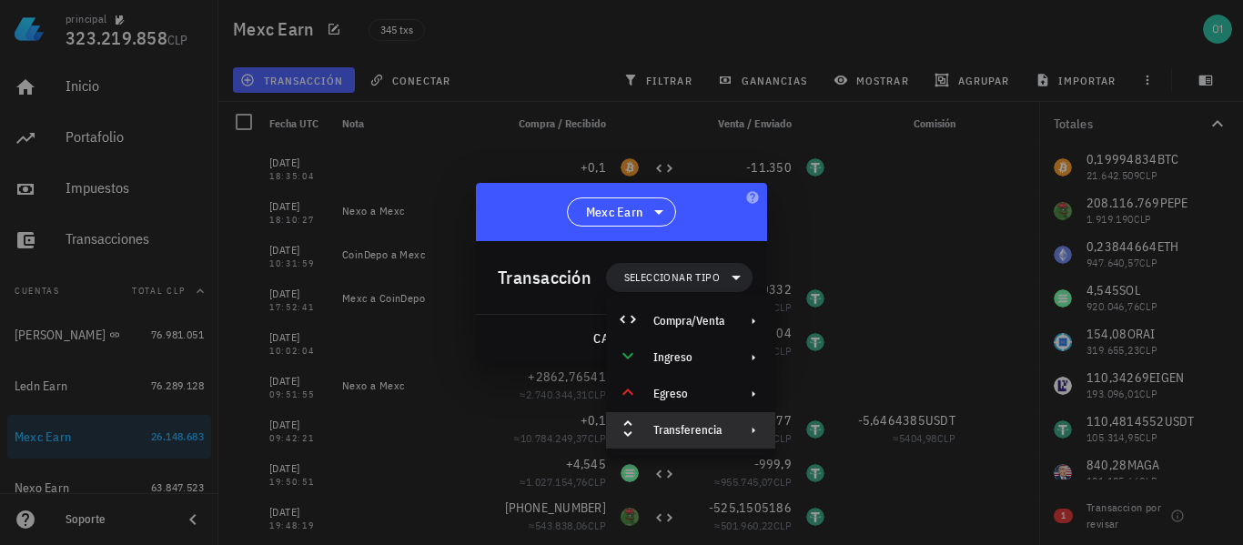
click at [684, 421] on div "Transferencia" at bounding box center [690, 430] width 169 height 36
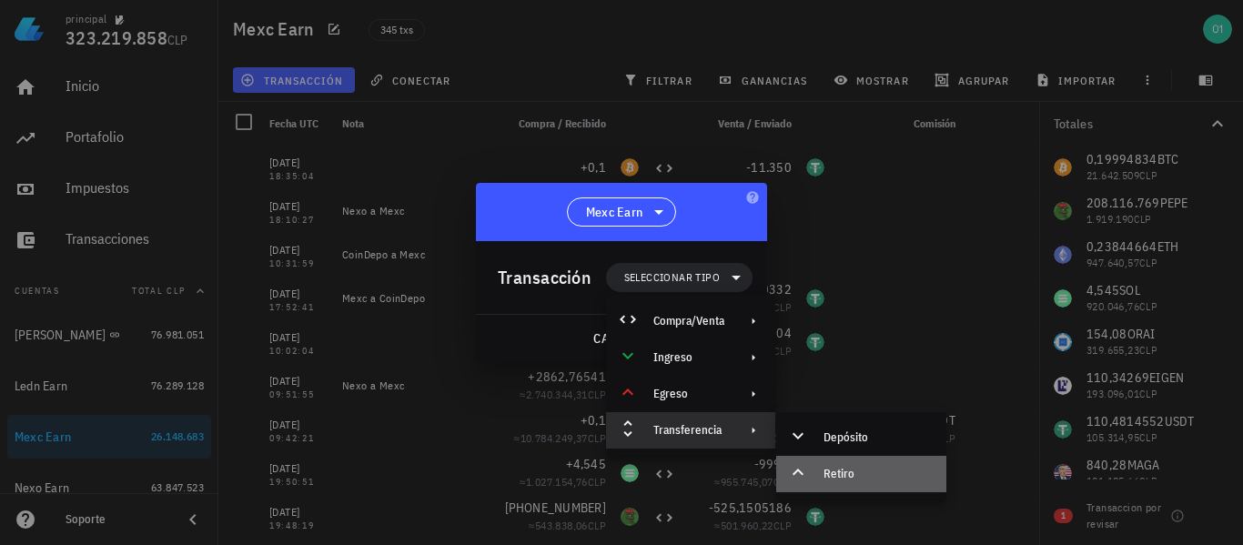
click at [810, 468] on div at bounding box center [802, 474] width 22 height 22
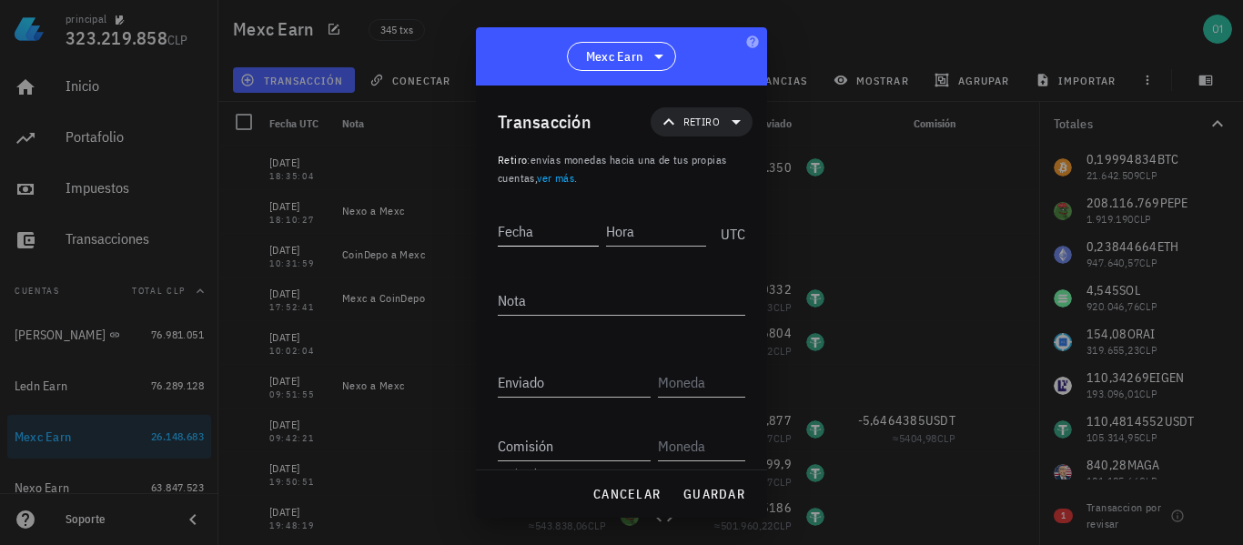
click at [570, 233] on input "Fecha" at bounding box center [548, 231] width 101 height 29
type input "2025-09-24"
type input "18:44:01"
type textarea "Mexc a CoinDepo"
type input "0,23836664"
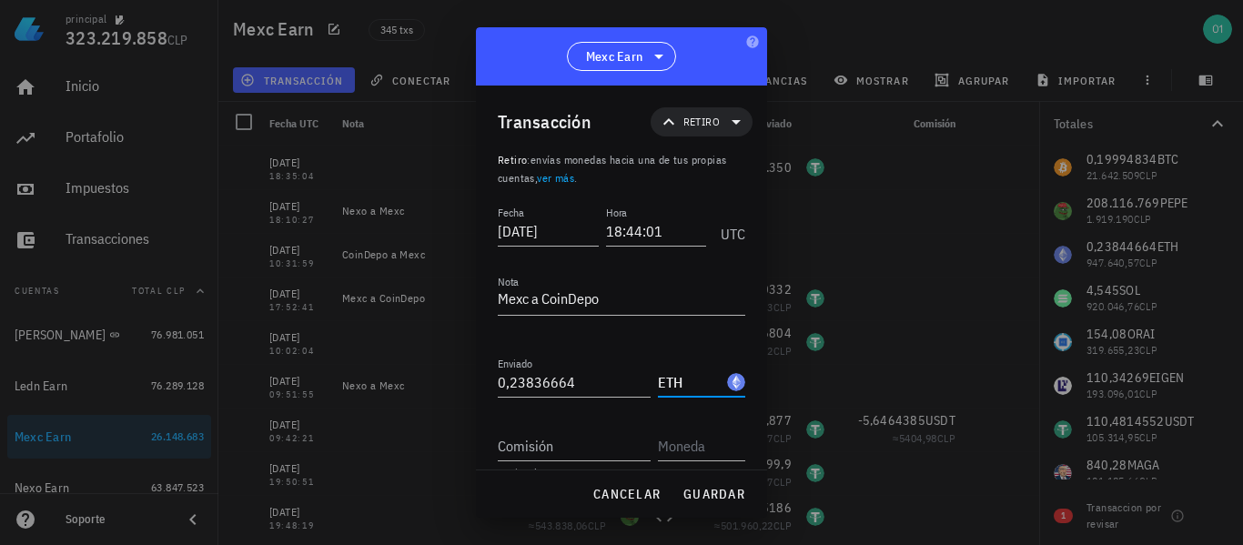
type input "ETH"
type input "0,00008"
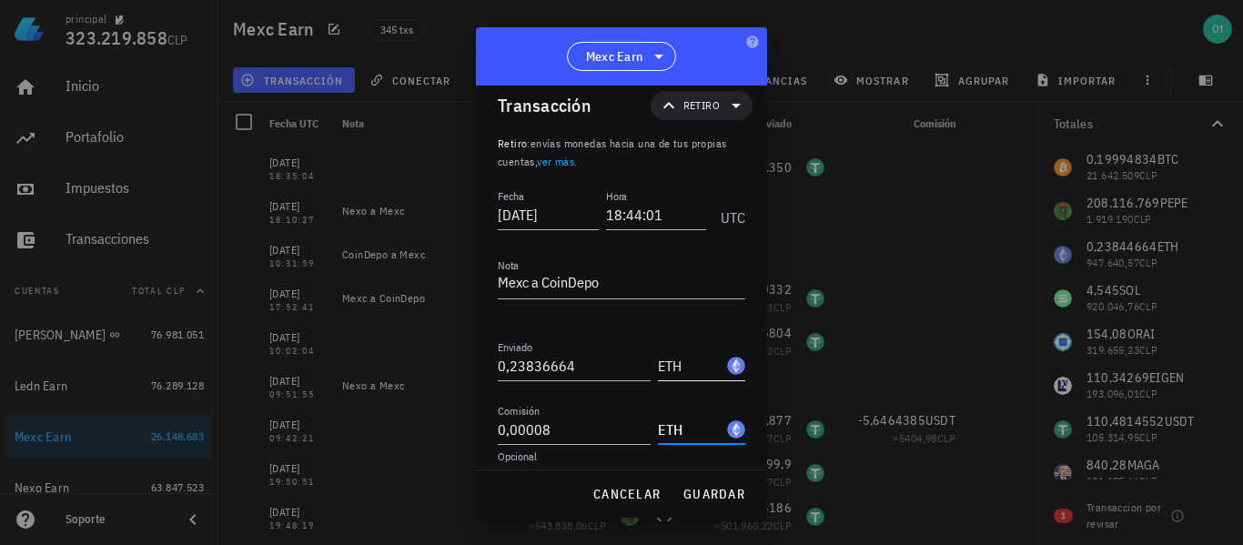
scroll to position [29, 0]
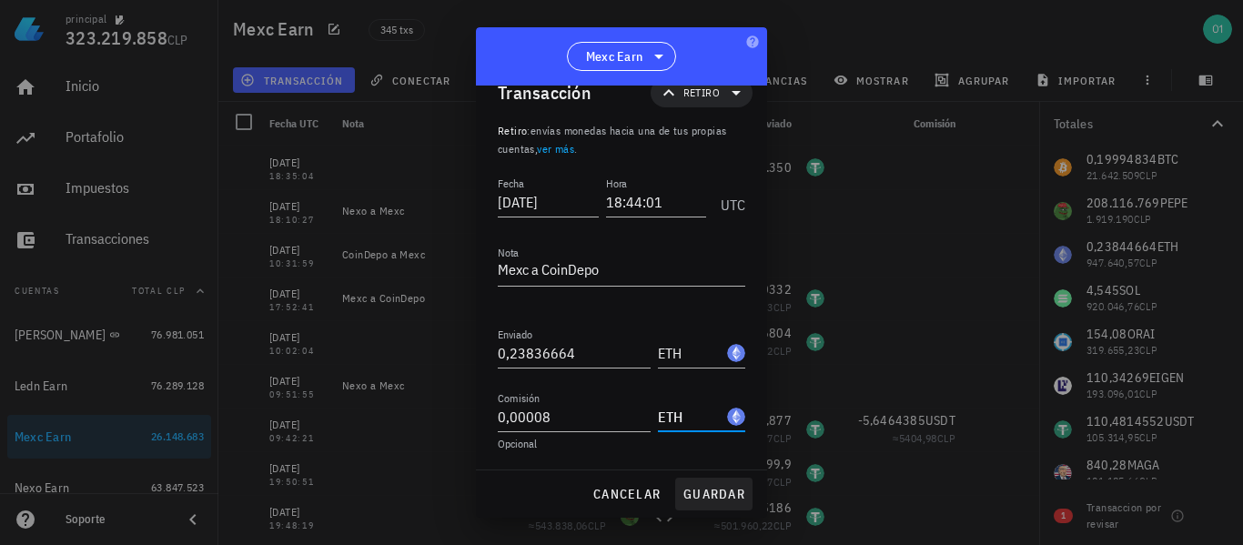
type input "ETH"
click at [715, 487] on span "guardar" at bounding box center [713, 494] width 63 height 16
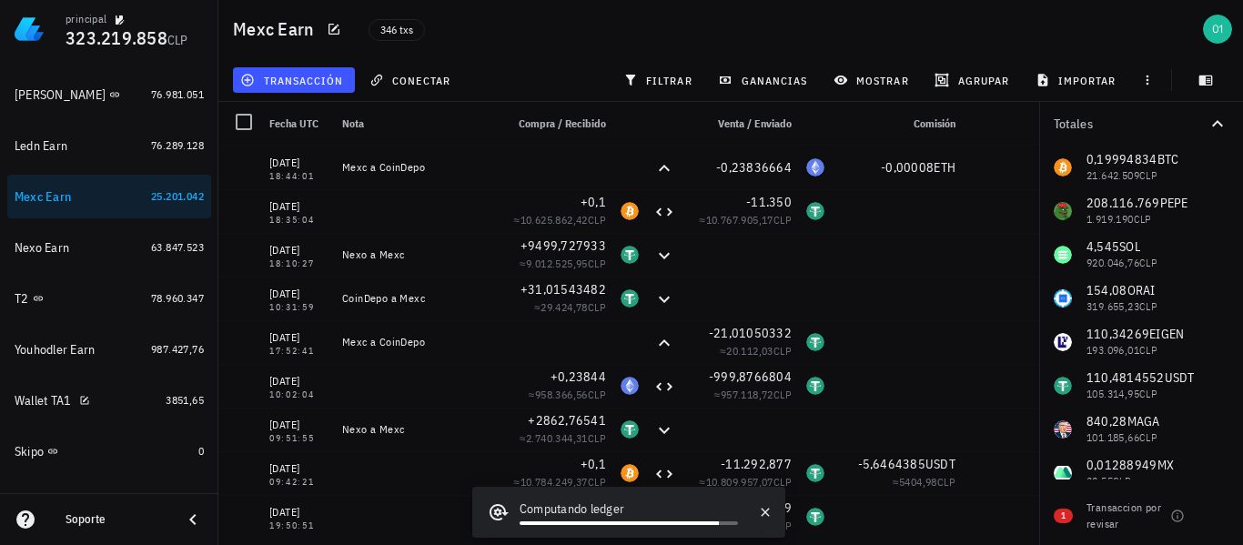
scroll to position [355, 0]
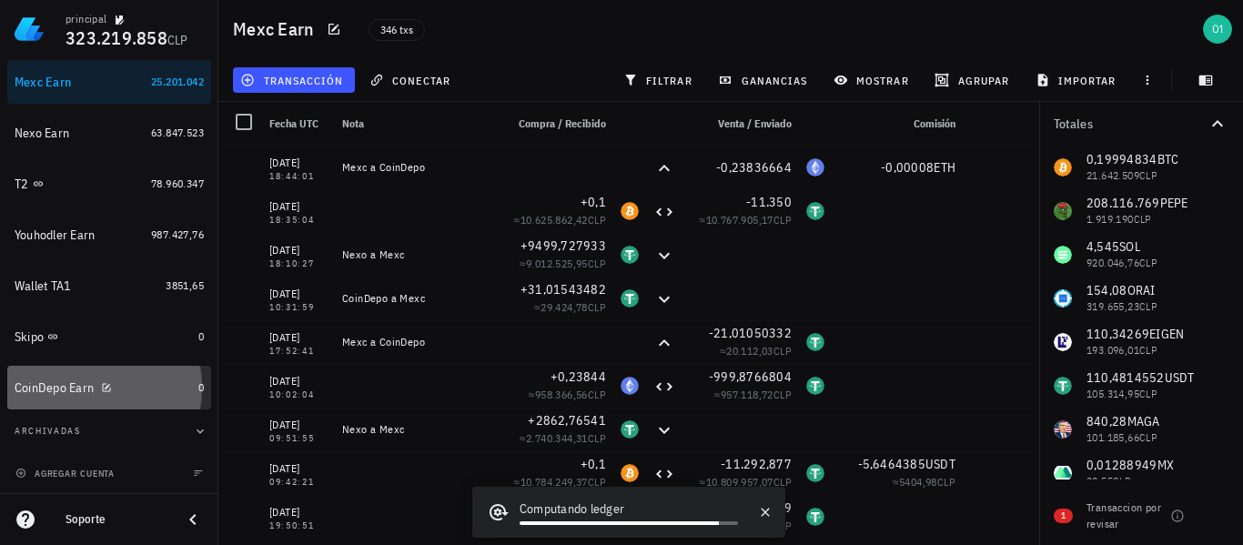
click at [48, 385] on div "CoinDepo Earn" at bounding box center [54, 387] width 79 height 15
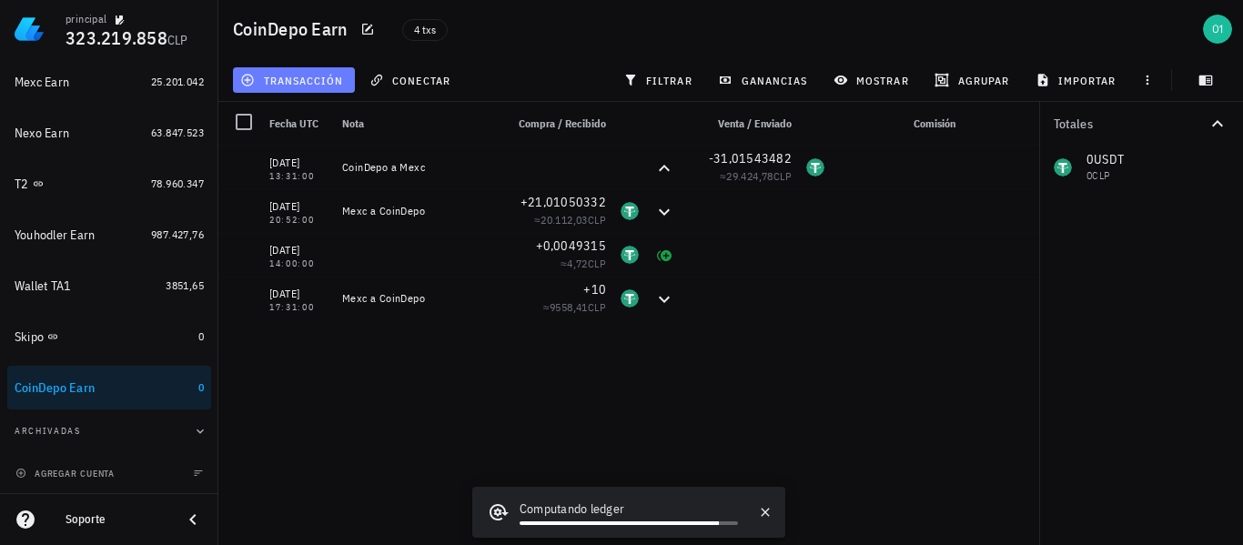
click at [318, 76] on span "transacción" at bounding box center [293, 80] width 99 height 15
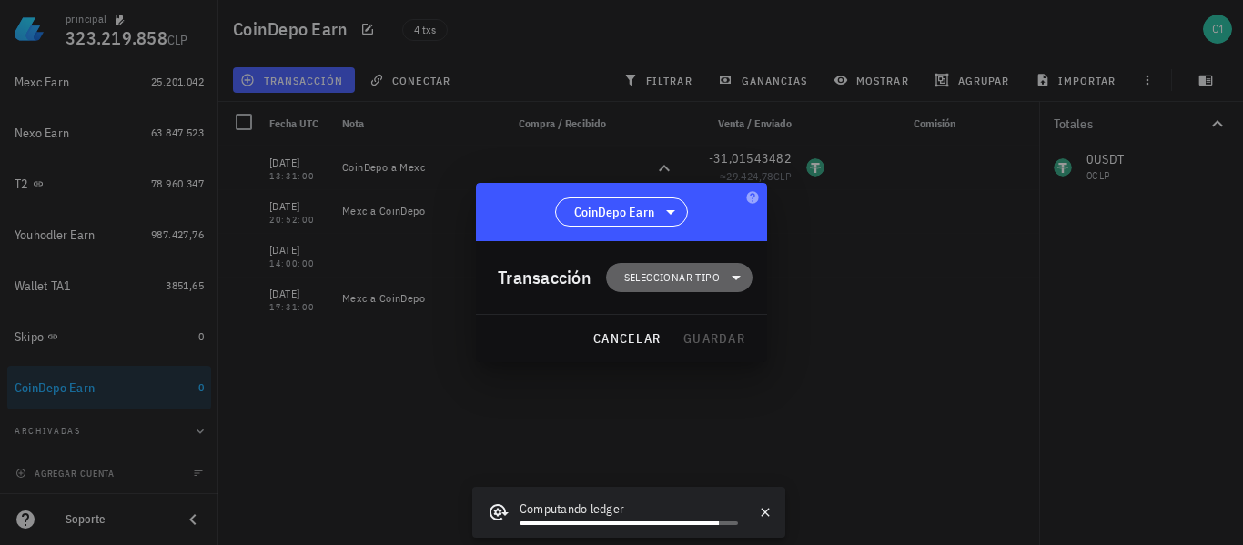
click at [651, 278] on span "Seleccionar tipo" at bounding box center [672, 277] width 96 height 18
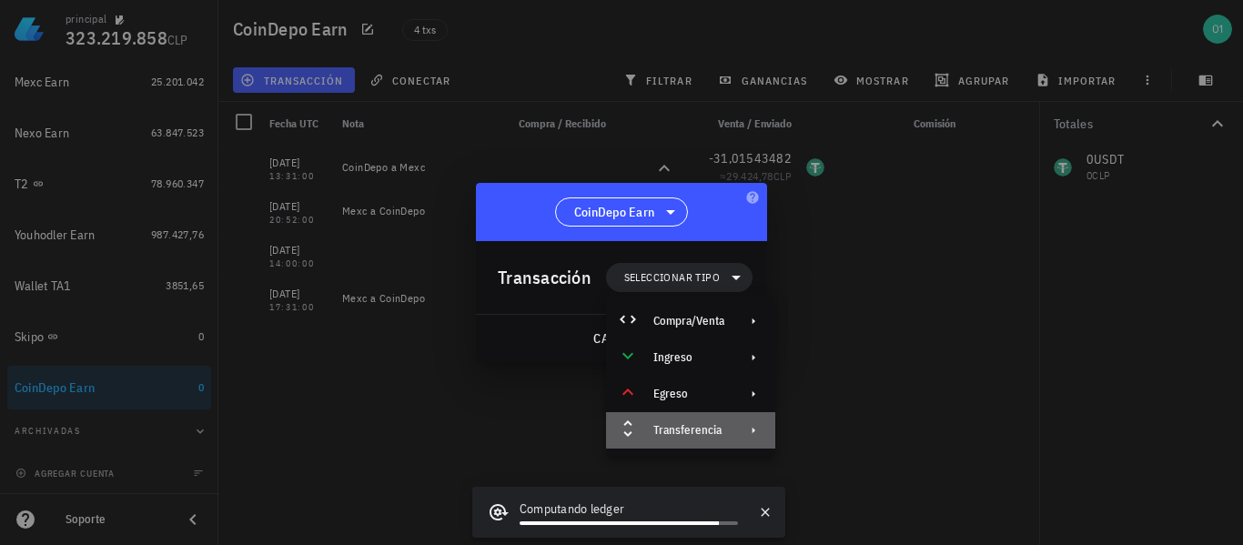
click at [702, 424] on div "Transferencia" at bounding box center [688, 430] width 71 height 15
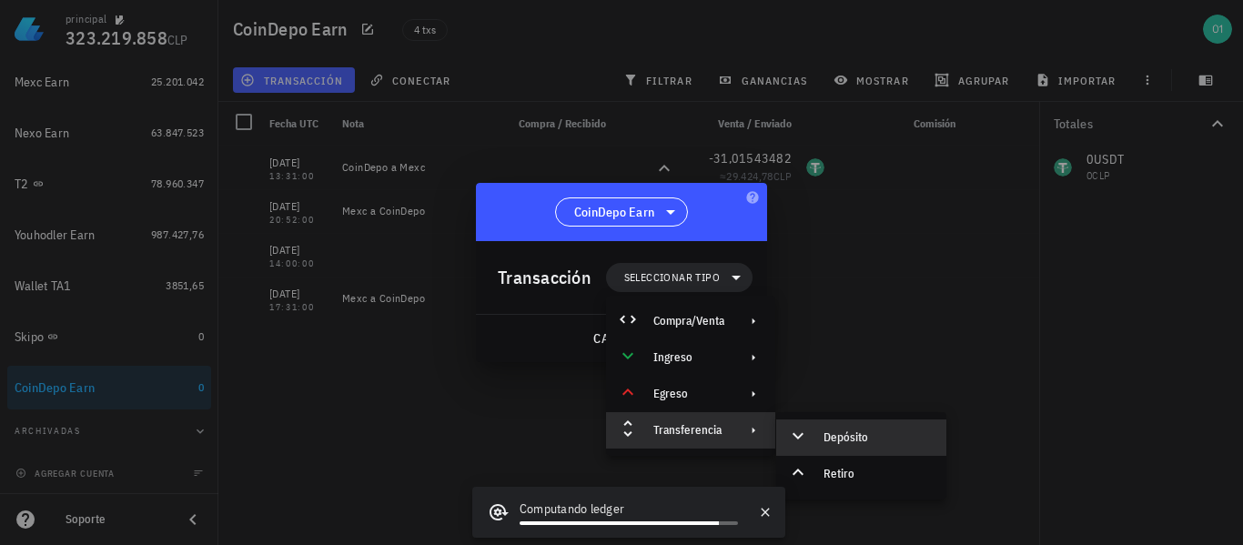
click at [833, 429] on div "Depósito" at bounding box center [861, 437] width 170 height 36
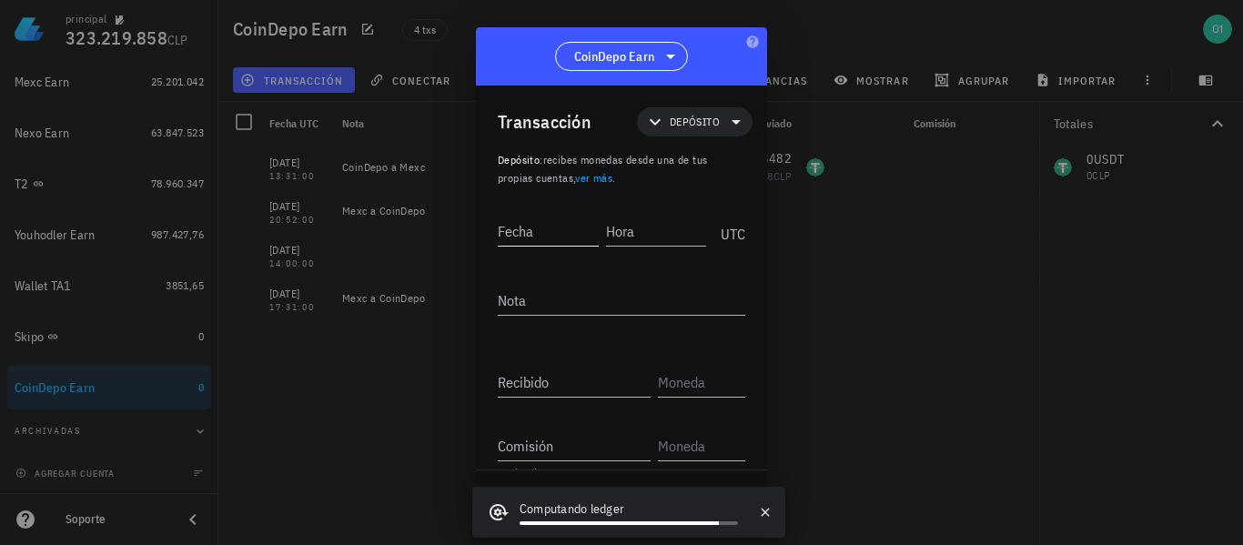
click at [543, 231] on input "Fecha" at bounding box center [548, 231] width 101 height 29
type input "2025-09-24"
click at [688, 299] on textarea "Nota" at bounding box center [621, 300] width 247 height 29
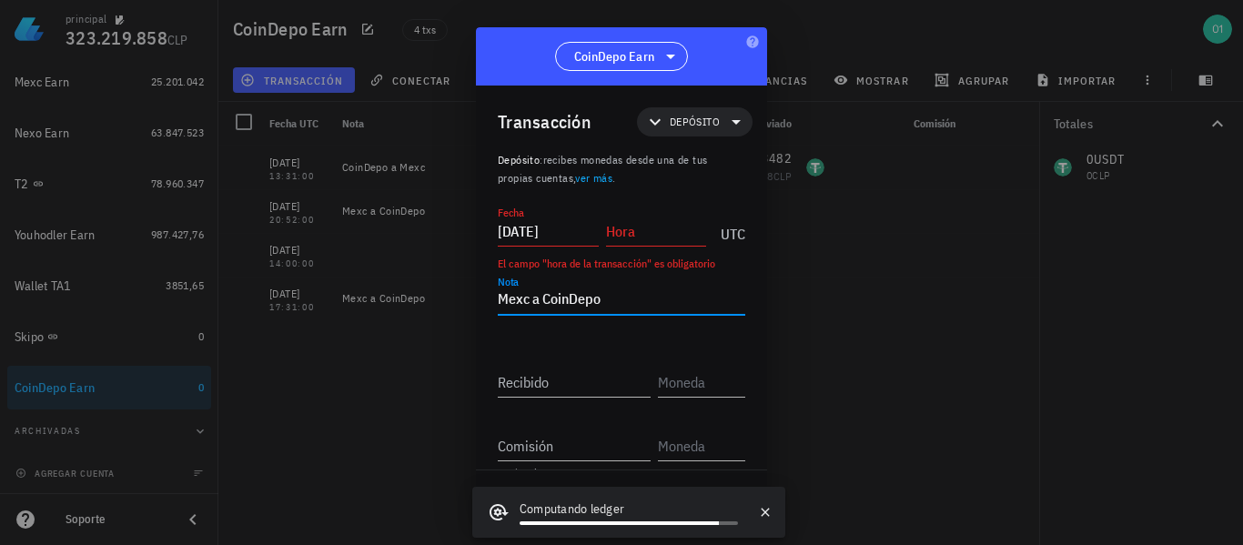
type textarea "Mexc a CoinDepo"
paste input "0,23836664"
type input "0,23836664"
type input "ETH"
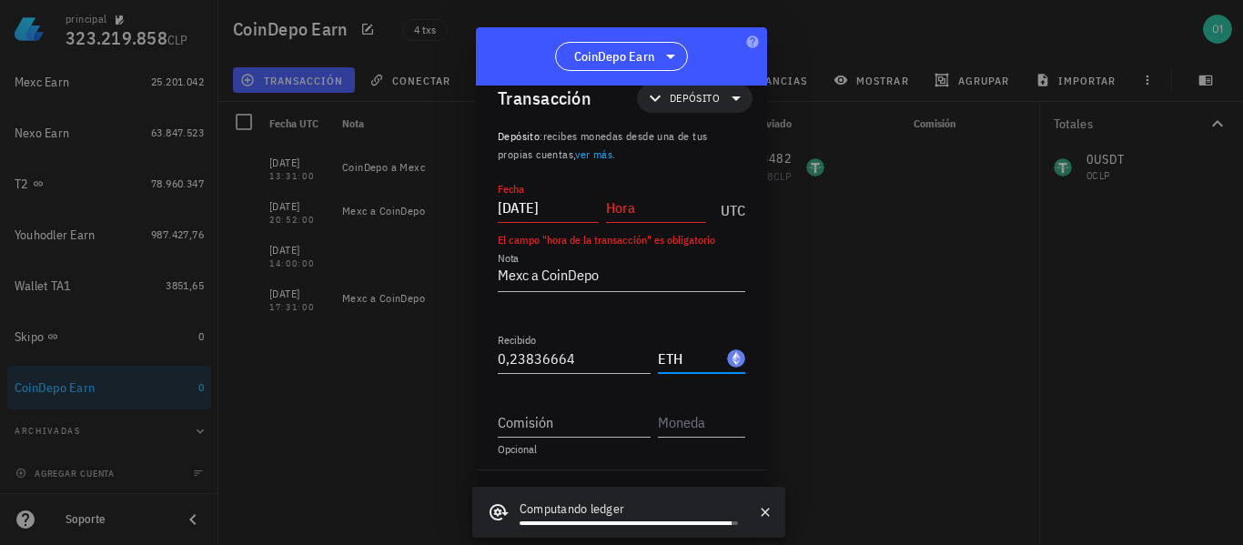
scroll to position [29, 0]
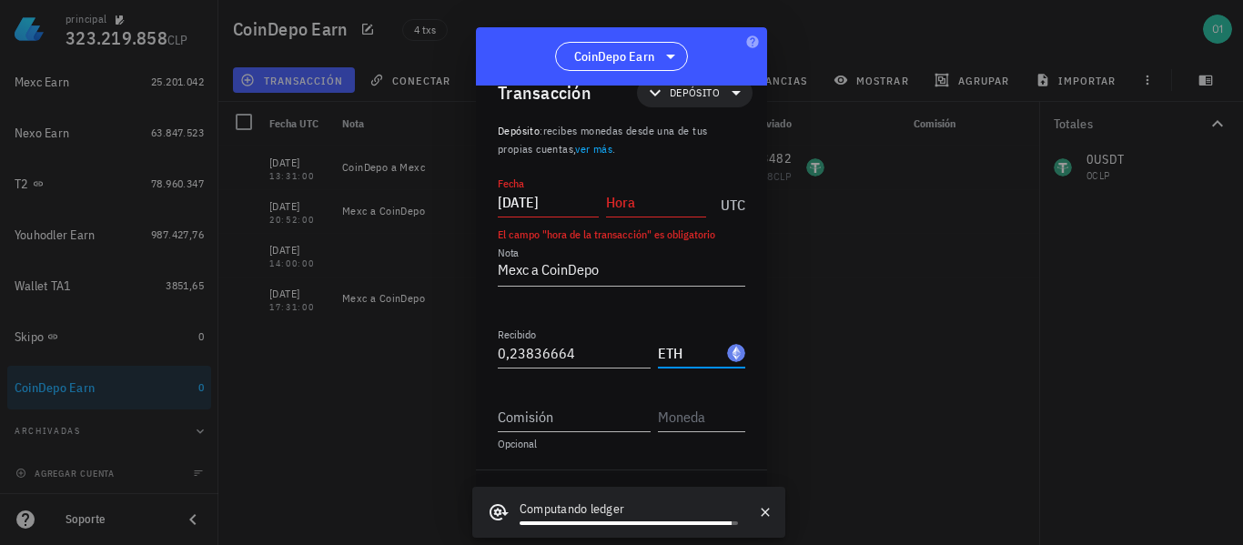
click at [727, 446] on div "Opcional" at bounding box center [621, 444] width 247 height 11
drag, startPoint x: 767, startPoint y: 508, endPoint x: 762, endPoint y: 476, distance: 32.3
click at [766, 508] on icon "button" at bounding box center [765, 512] width 15 height 15
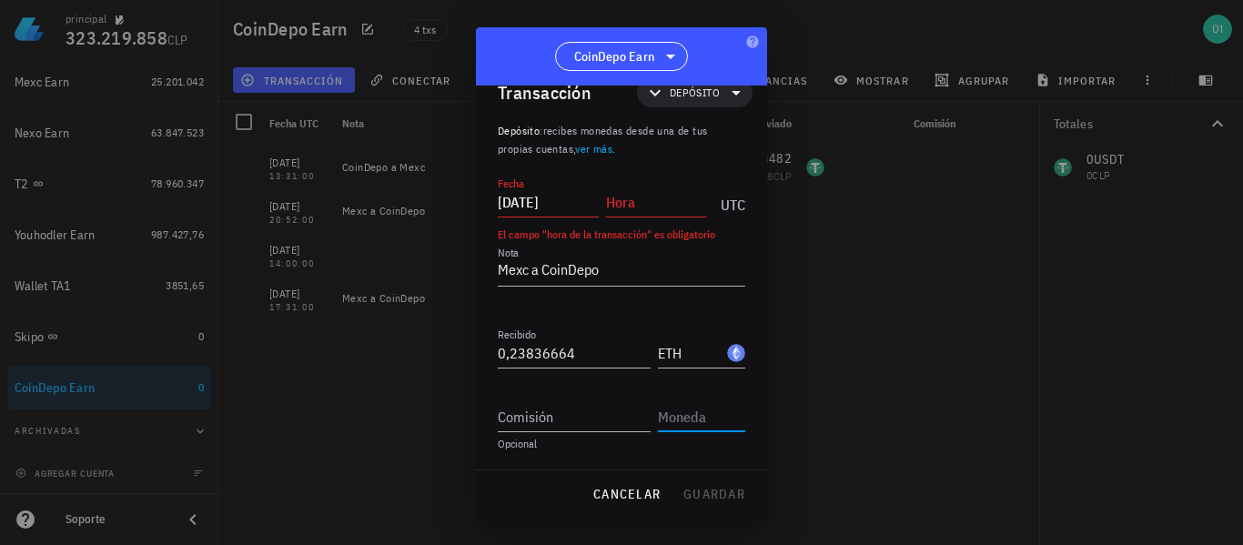
click at [711, 410] on input "text" at bounding box center [700, 416] width 84 height 29
click at [661, 199] on input "Hora" at bounding box center [656, 201] width 101 height 29
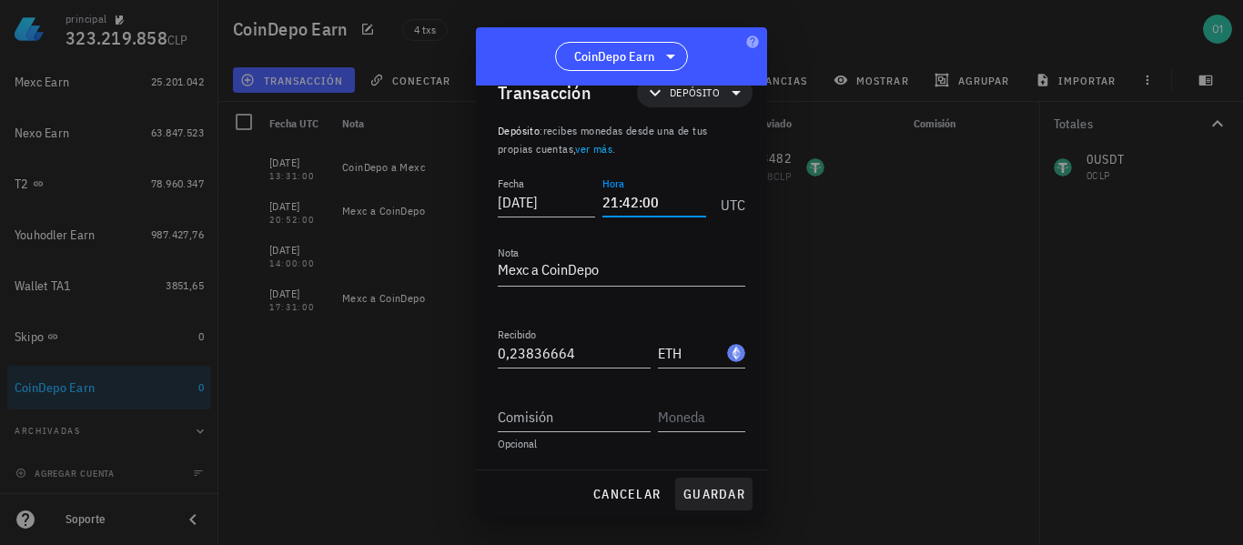
type input "21:42:00"
click at [703, 489] on span "guardar" at bounding box center [713, 494] width 63 height 16
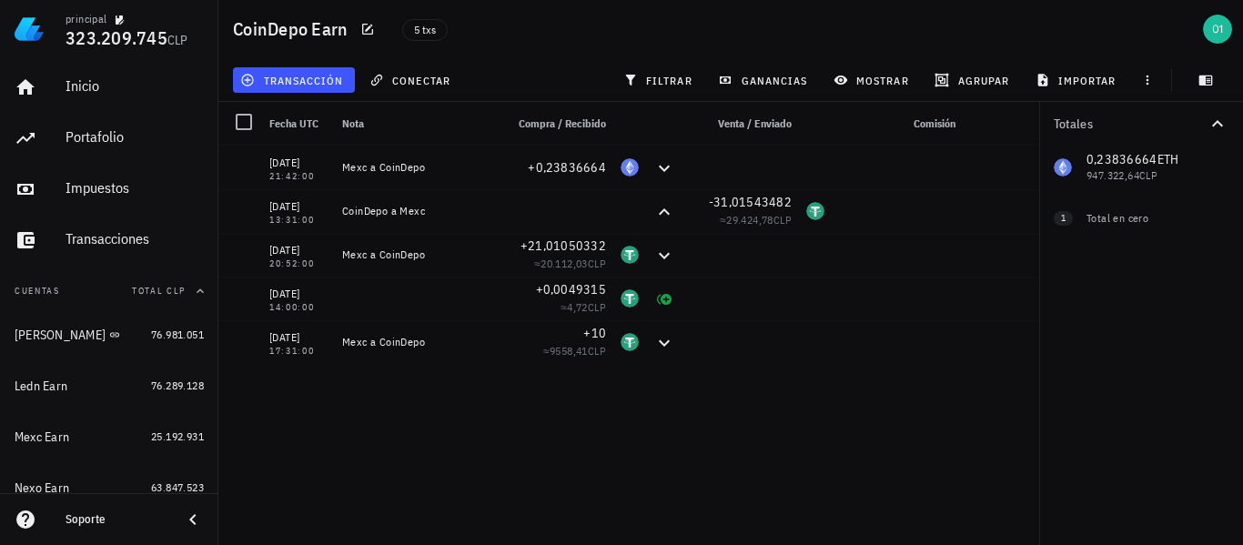
click at [533, 430] on div "[DATE] 21:42:00 Mexc a CoinDepo +0,23836664 [DATE] 13:31:00 CoinDepo a Mexc -31…" at bounding box center [628, 338] width 821 height 385
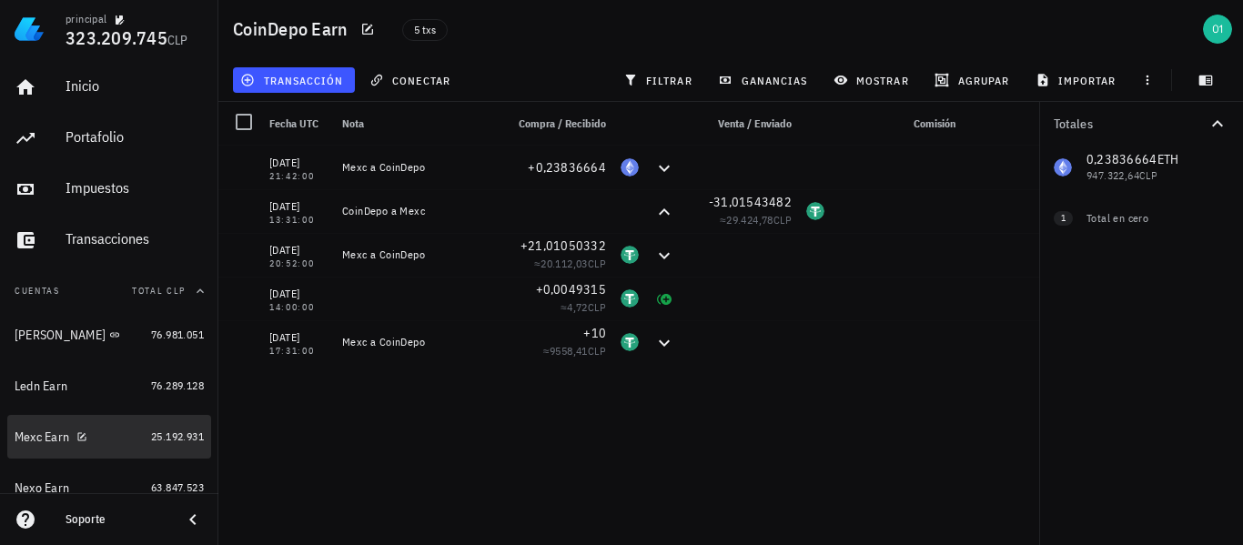
click at [45, 435] on div "Mexc Earn" at bounding box center [42, 436] width 55 height 15
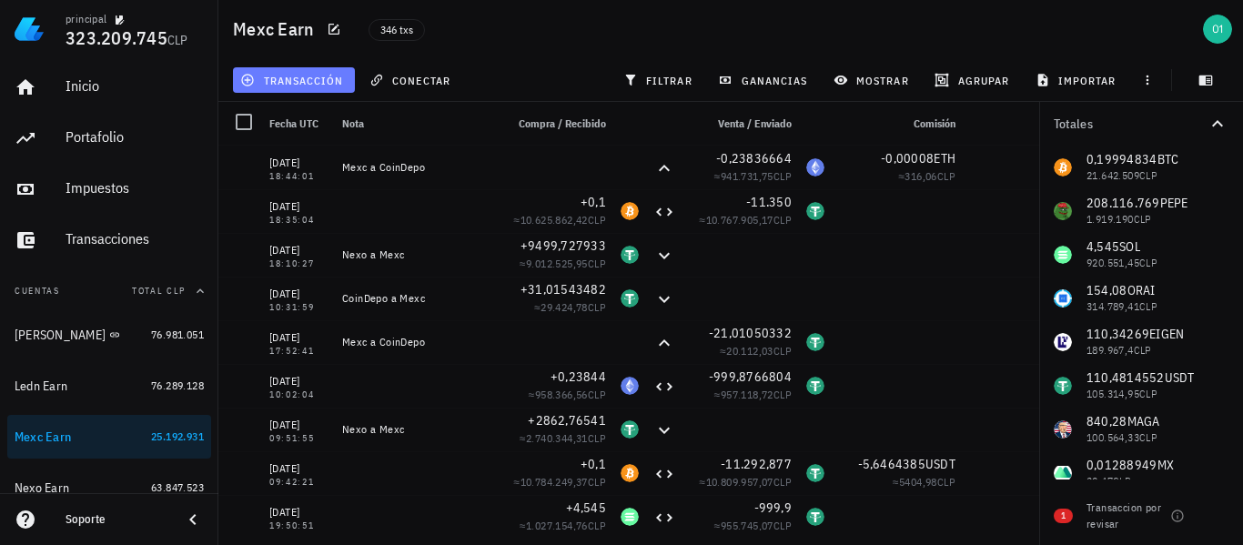
click at [308, 78] on span "transacción" at bounding box center [293, 80] width 99 height 15
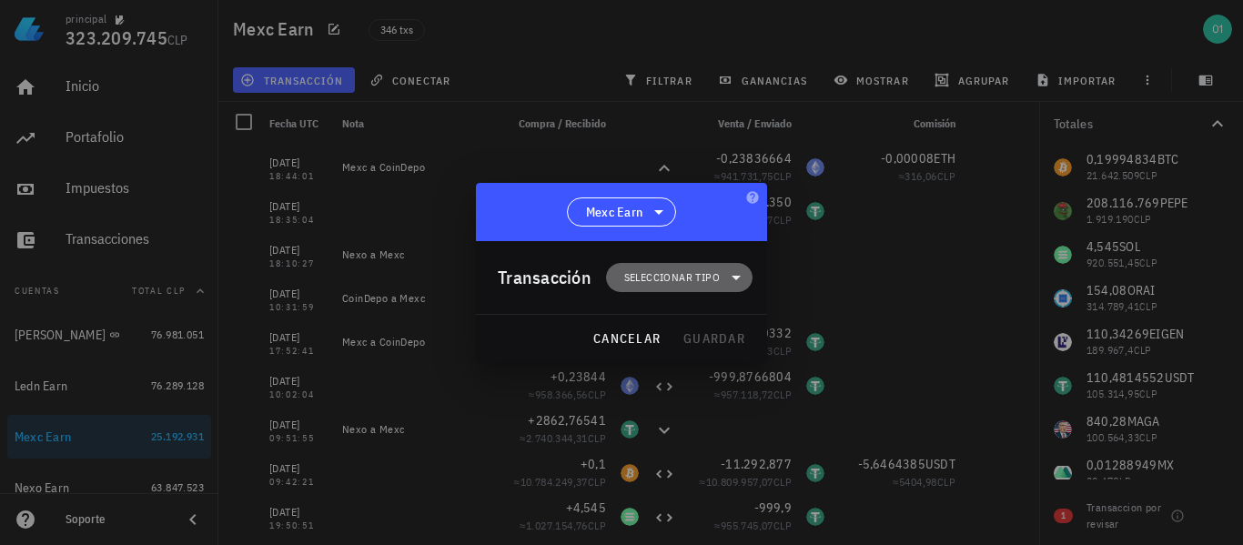
click at [638, 269] on span "Seleccionar tipo" at bounding box center [672, 277] width 96 height 18
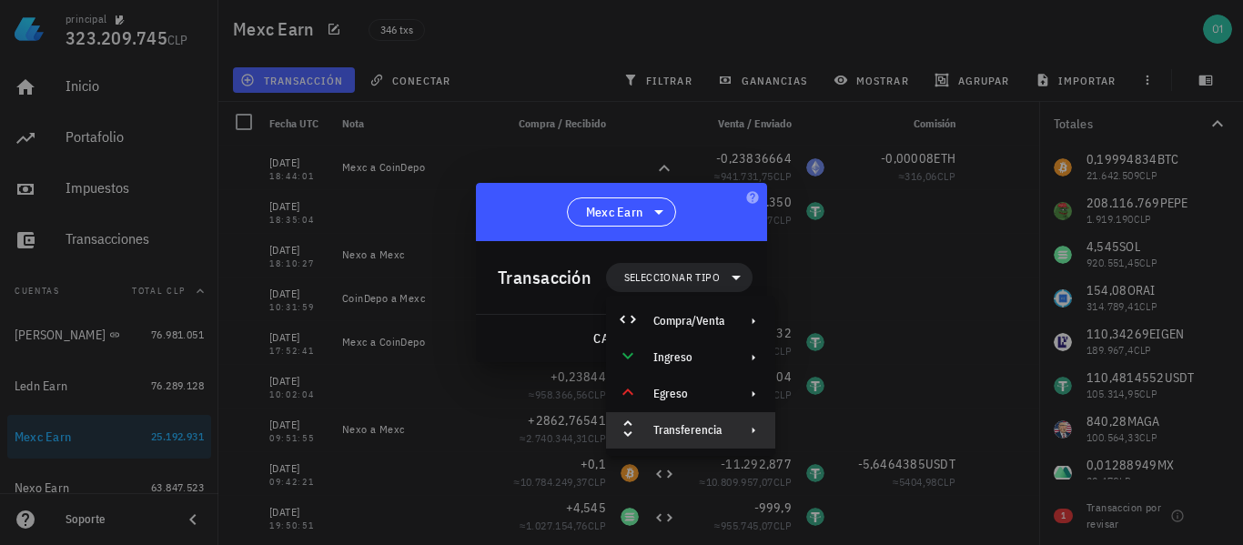
click at [717, 424] on div "Transferencia" at bounding box center [688, 430] width 71 height 15
click at [824, 464] on div "Retiro" at bounding box center [861, 474] width 170 height 36
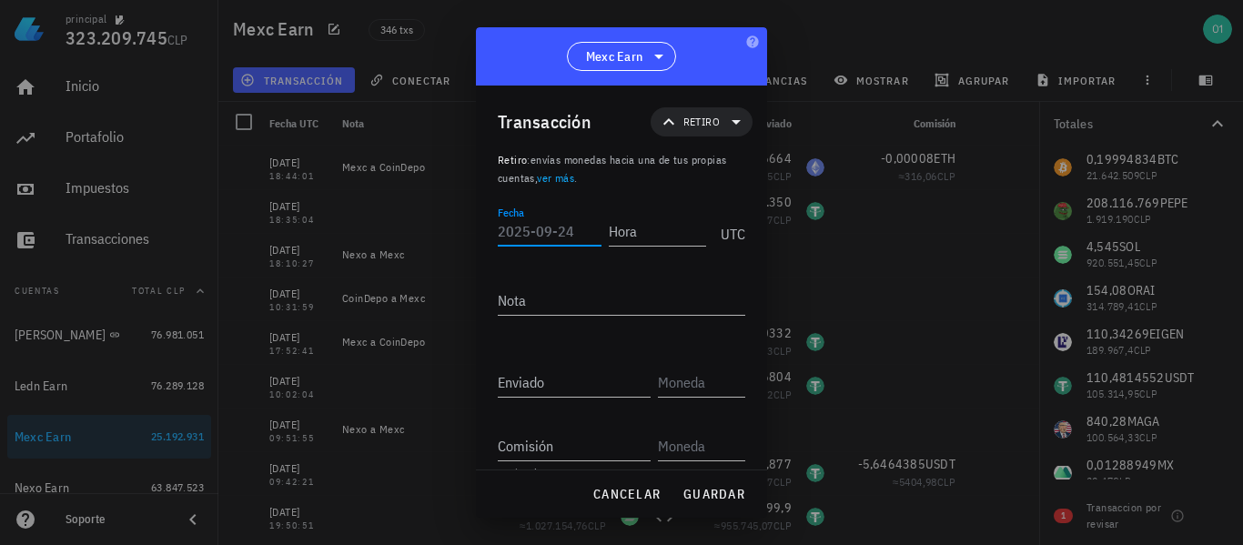
click at [564, 230] on input "Fecha" at bounding box center [550, 231] width 104 height 29
type input "[DATE]"
type input "18:57:20"
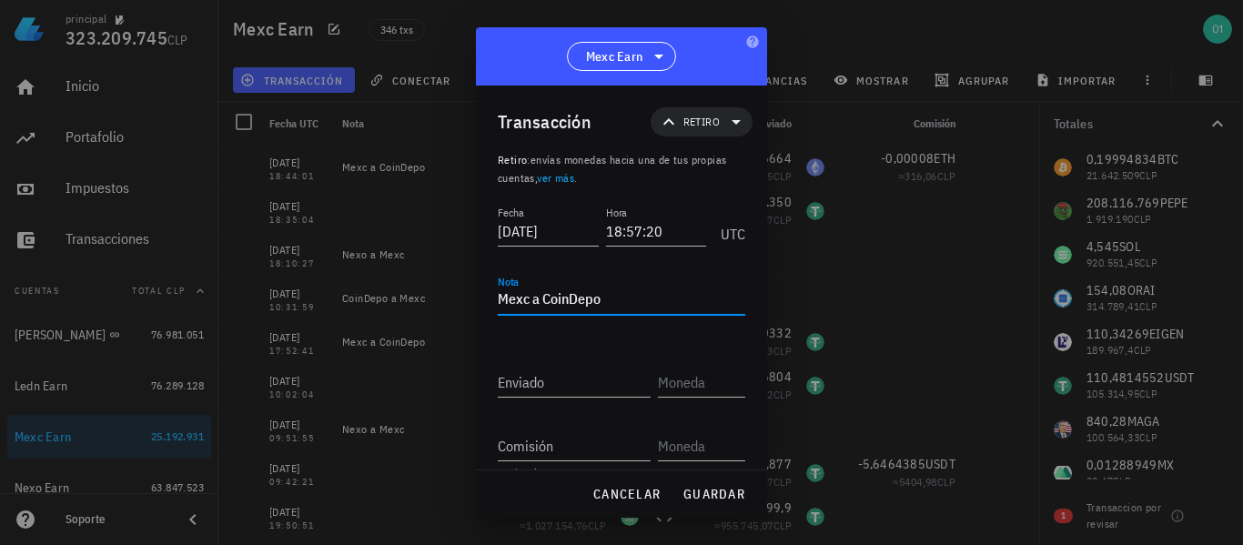
type textarea "Mexc a CoinDepo"
type input "0,099787"
type input "SOL"
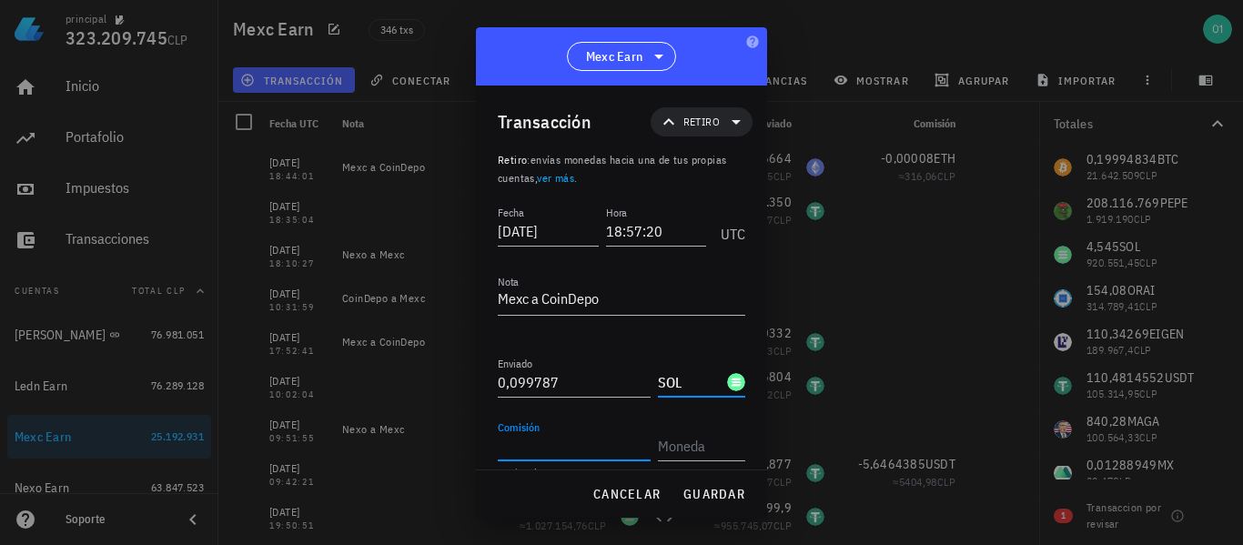
click at [595, 437] on input "Comisión" at bounding box center [574, 445] width 153 height 29
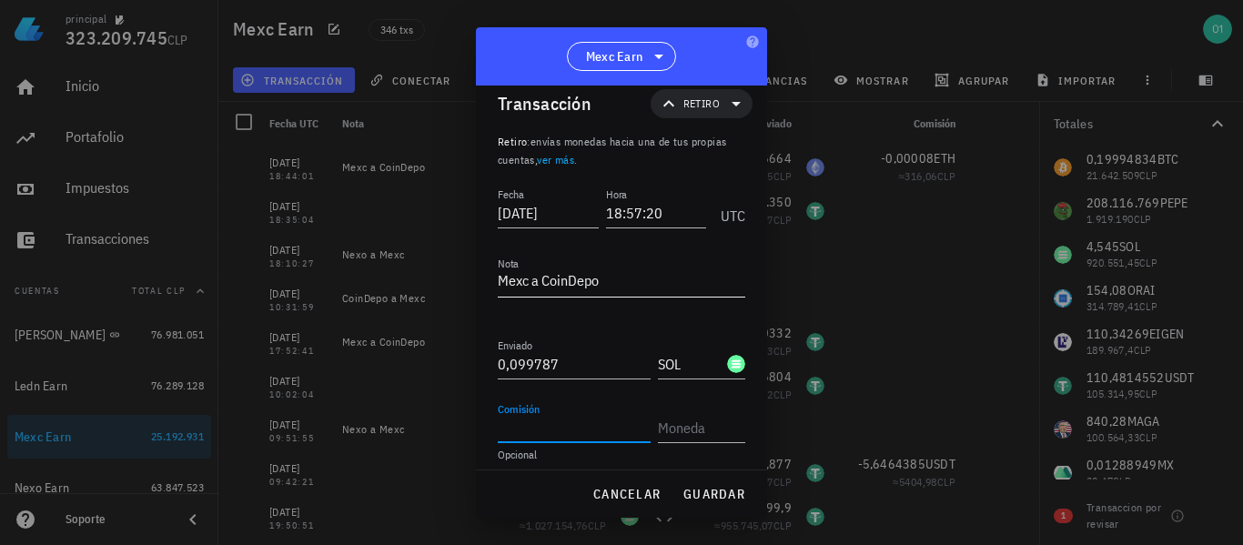
scroll to position [29, 0]
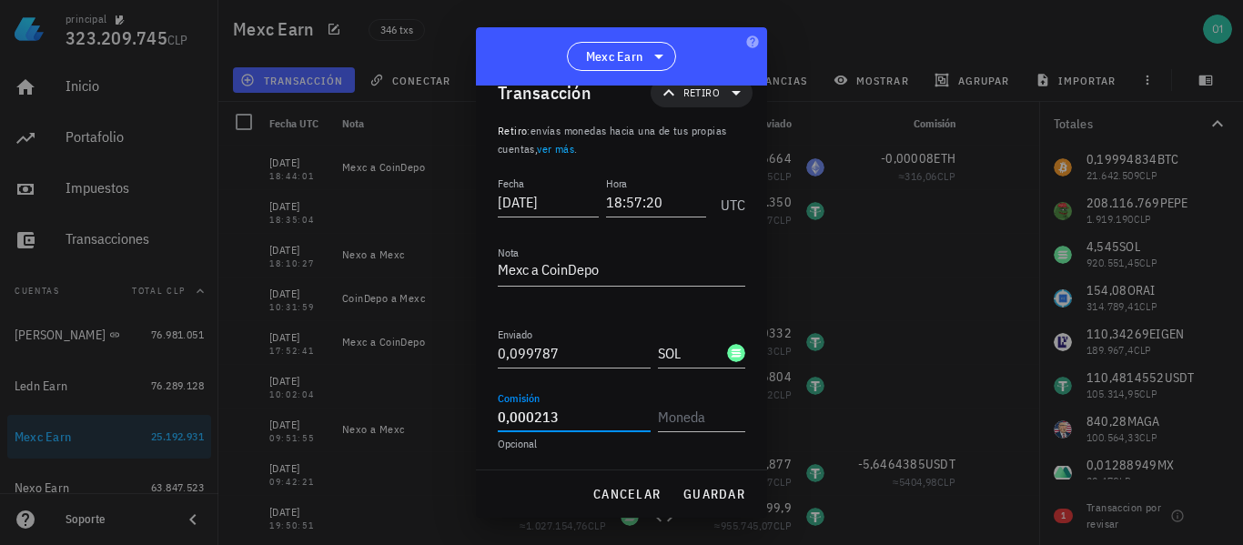
type input "0,000213"
type input "SOL"
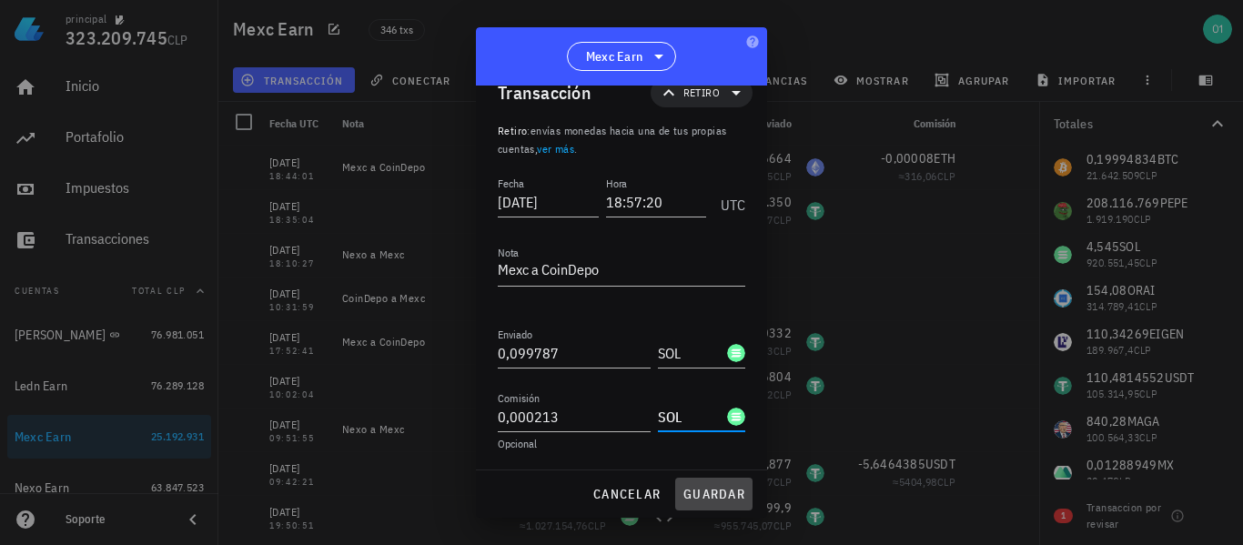
click at [730, 494] on span "guardar" at bounding box center [713, 494] width 63 height 16
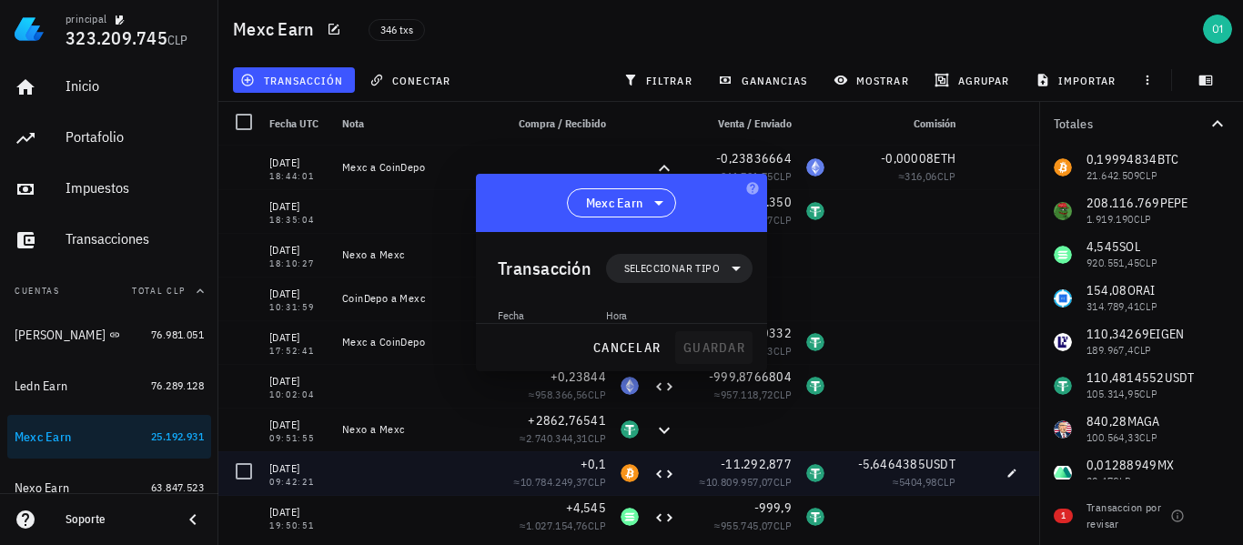
scroll to position [0, 0]
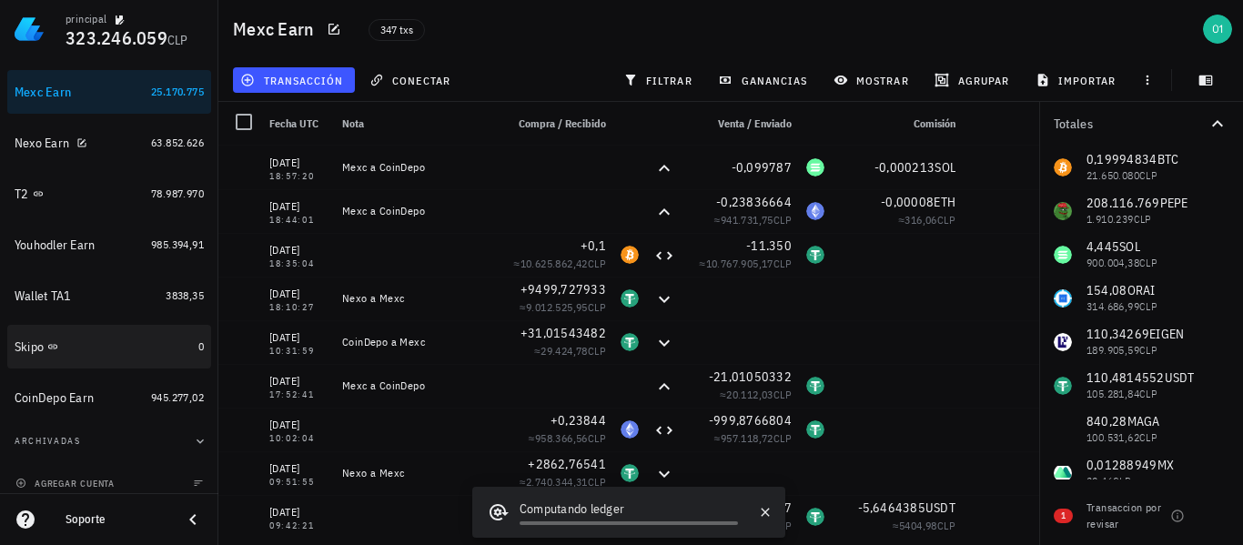
scroll to position [355, 0]
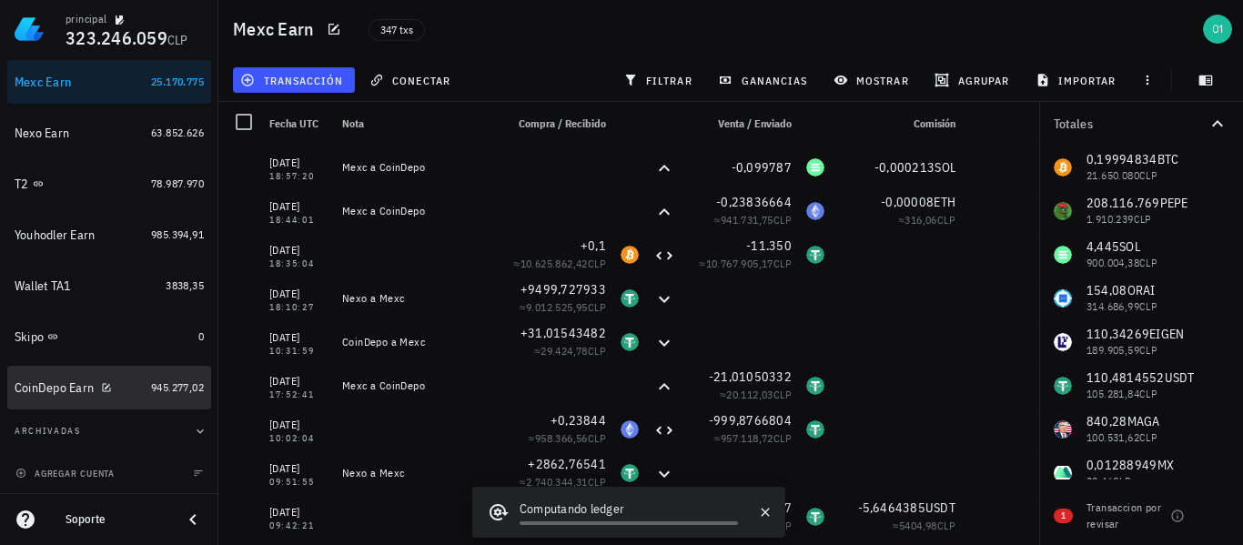
click at [32, 394] on div "CoinDepo Earn" at bounding box center [54, 387] width 79 height 15
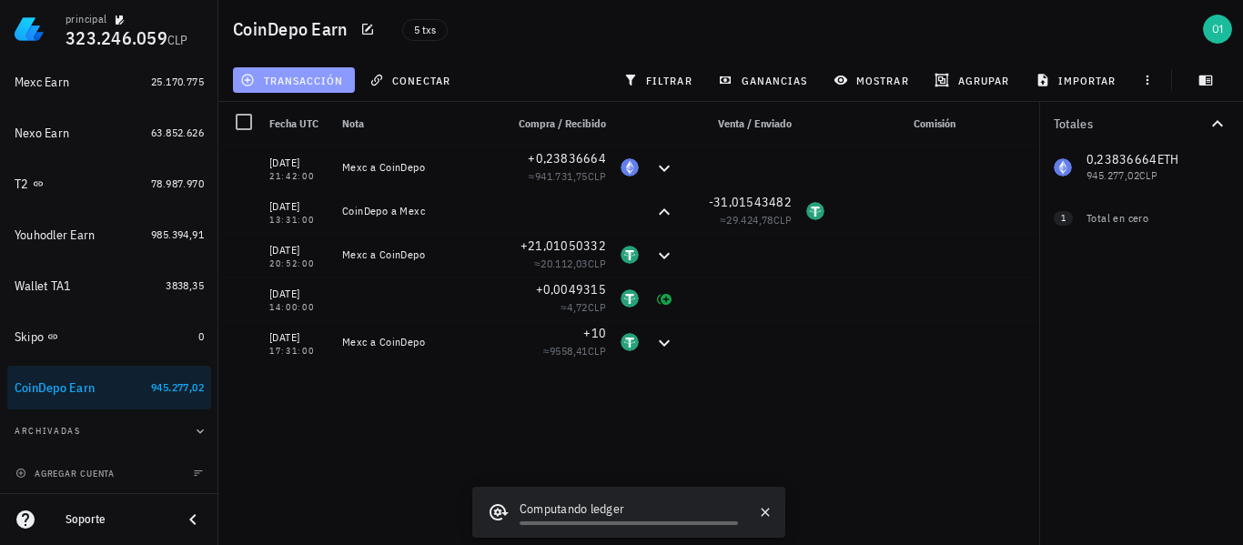
click at [308, 83] on span "transacción" at bounding box center [293, 80] width 99 height 15
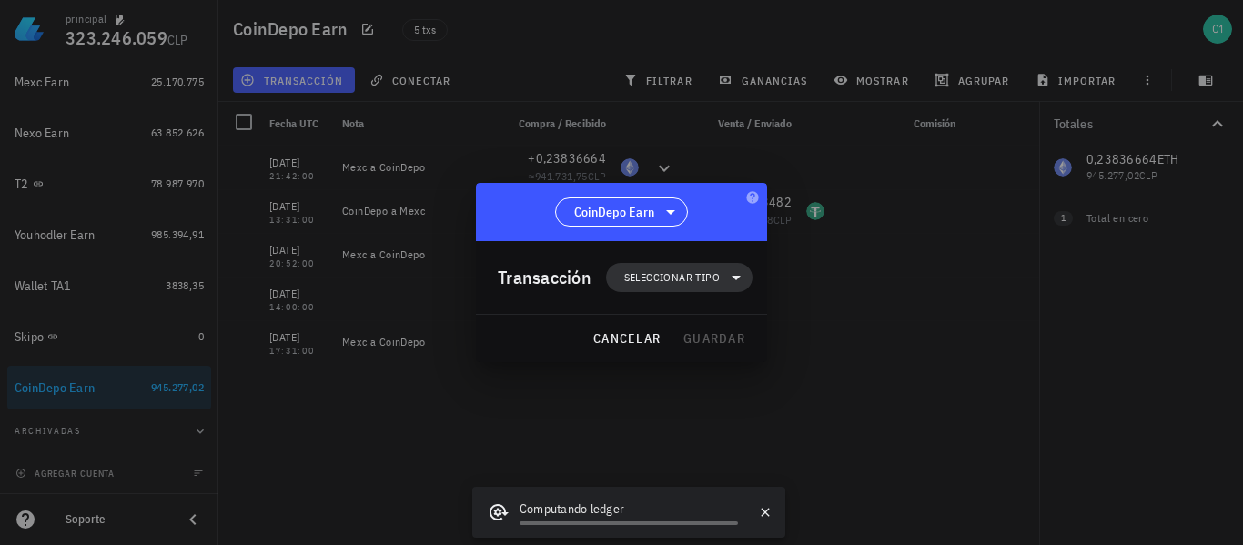
click at [636, 269] on span "Seleccionar tipo" at bounding box center [672, 277] width 96 height 18
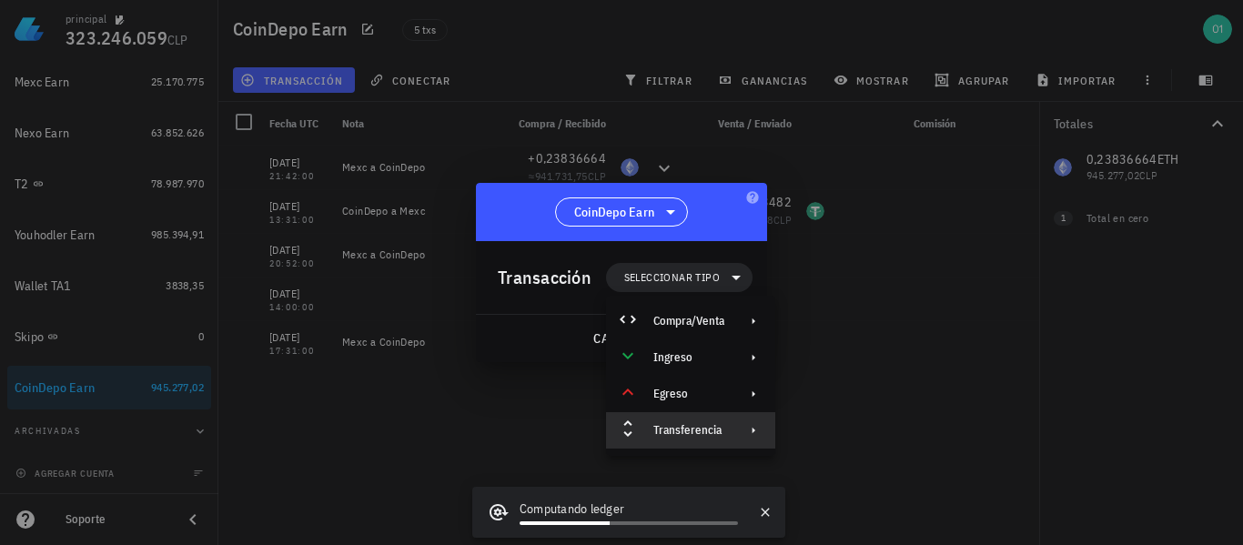
click at [700, 419] on div "Transferencia" at bounding box center [690, 430] width 169 height 36
click at [851, 441] on div "Depósito" at bounding box center [877, 437] width 108 height 15
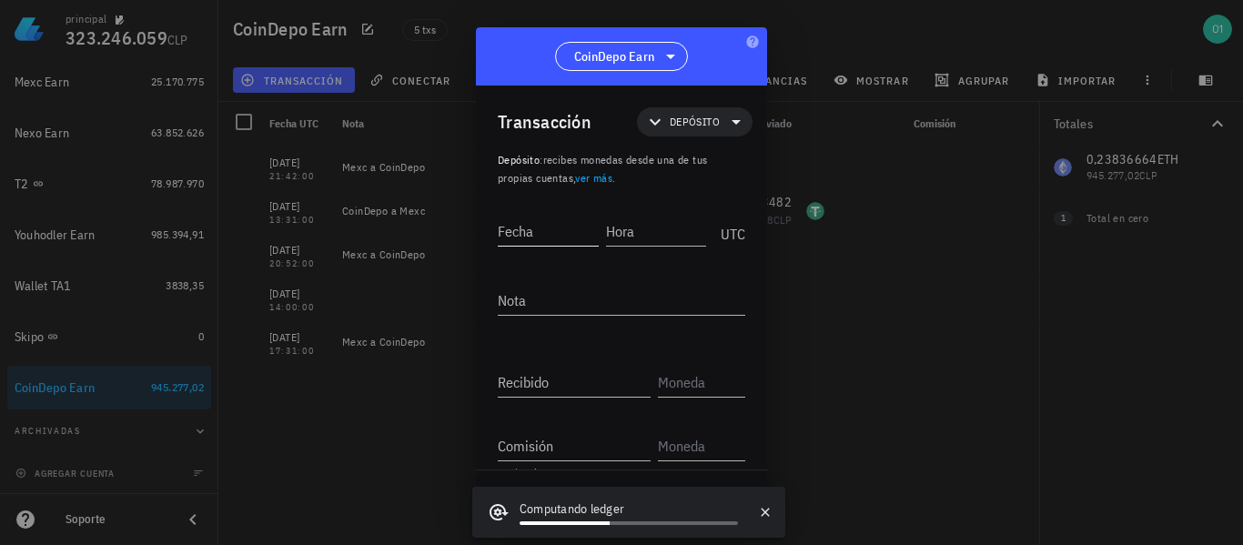
click at [573, 235] on input "Fecha" at bounding box center [548, 231] width 101 height 29
type input "[DATE]"
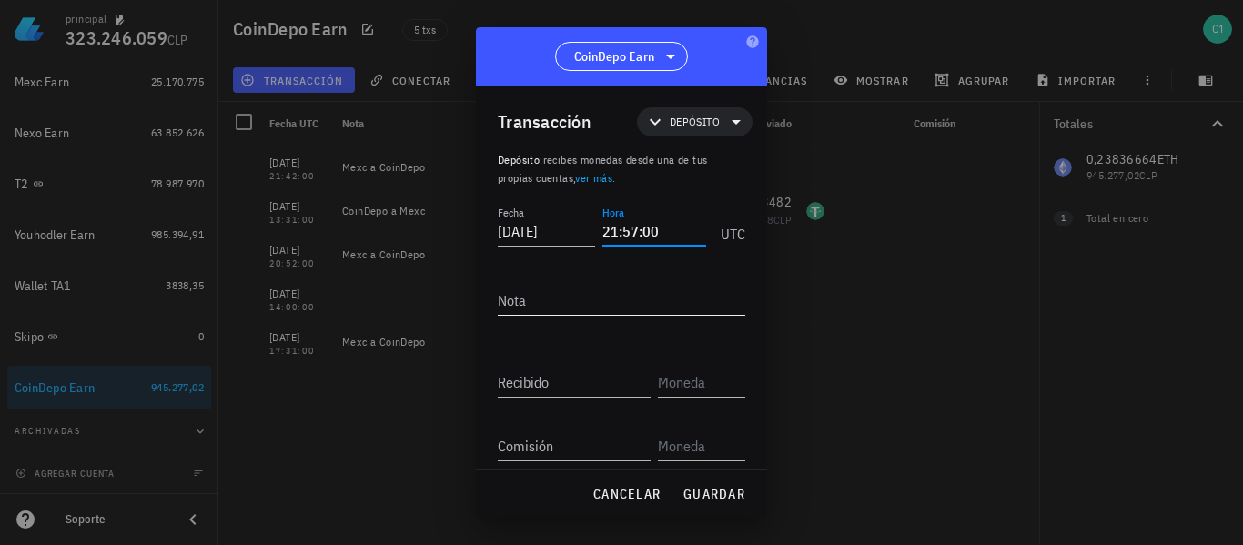
type input "21:57:00"
click at [648, 296] on textarea "Nota" at bounding box center [621, 300] width 247 height 29
type textarea "Mexc a CoinDepo"
paste input "0,099787"
type input "0,099787"
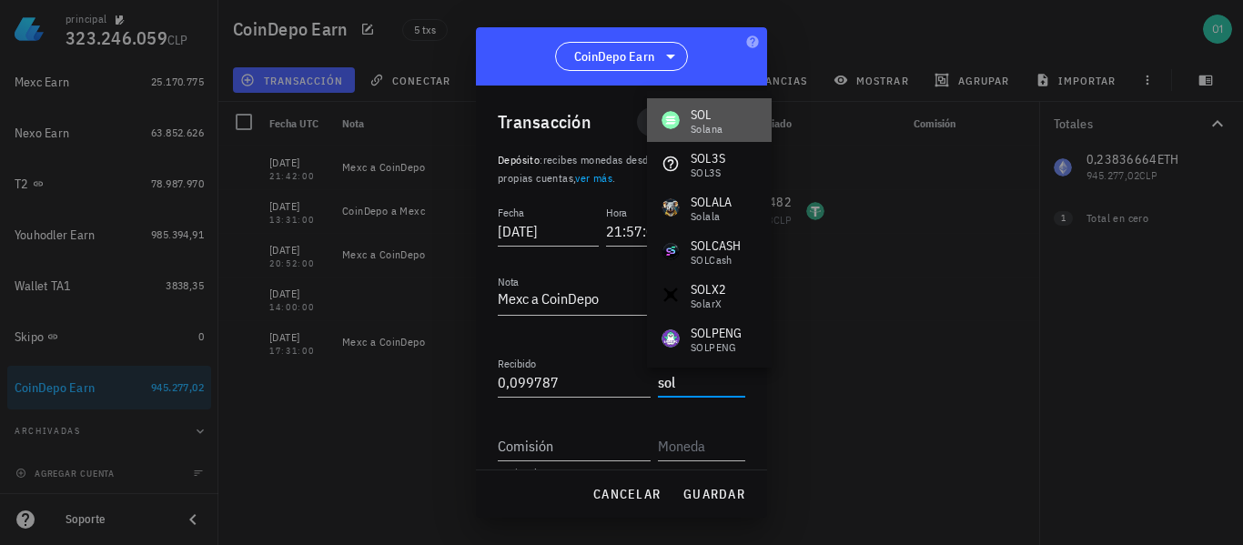
click at [686, 120] on div "[PERSON_NAME]" at bounding box center [692, 120] width 61 height 29
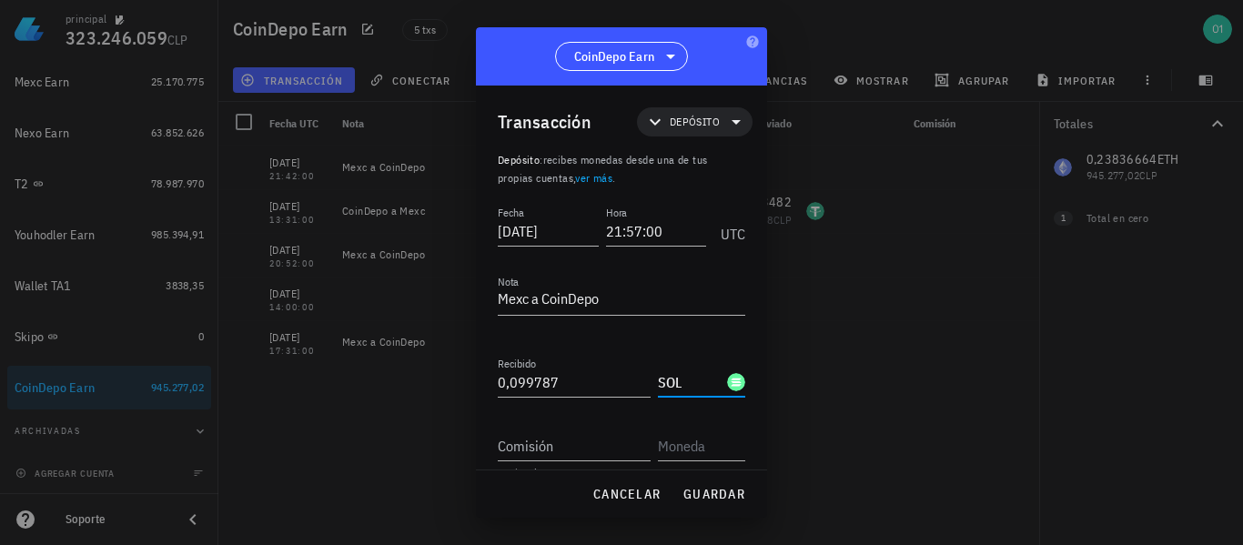
scroll to position [29, 0]
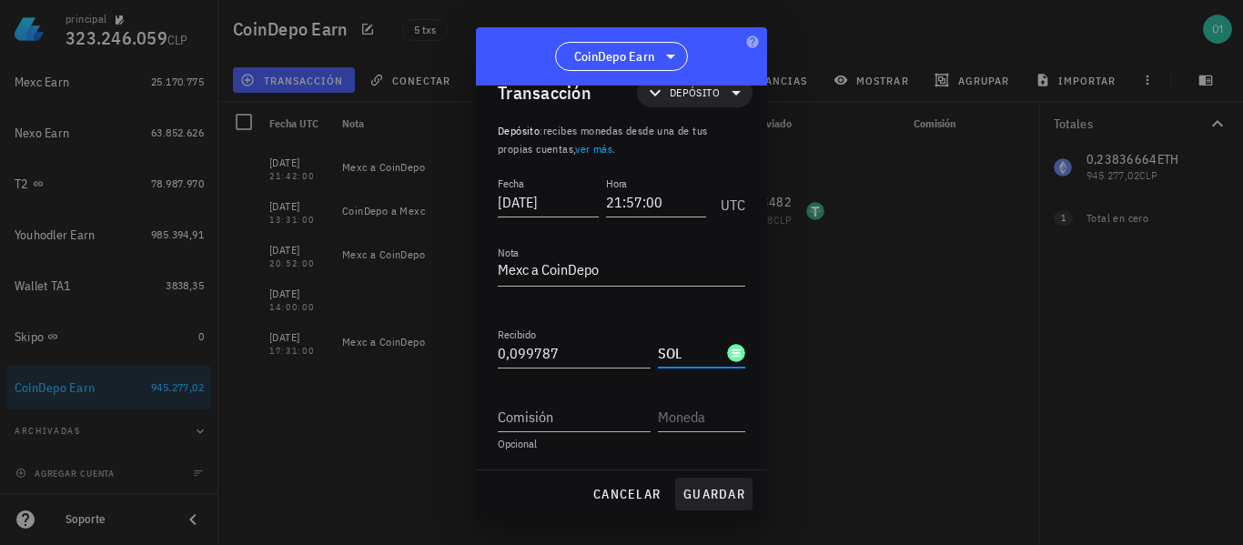
type input "SOL"
click at [715, 499] on span "guardar" at bounding box center [713, 494] width 63 height 16
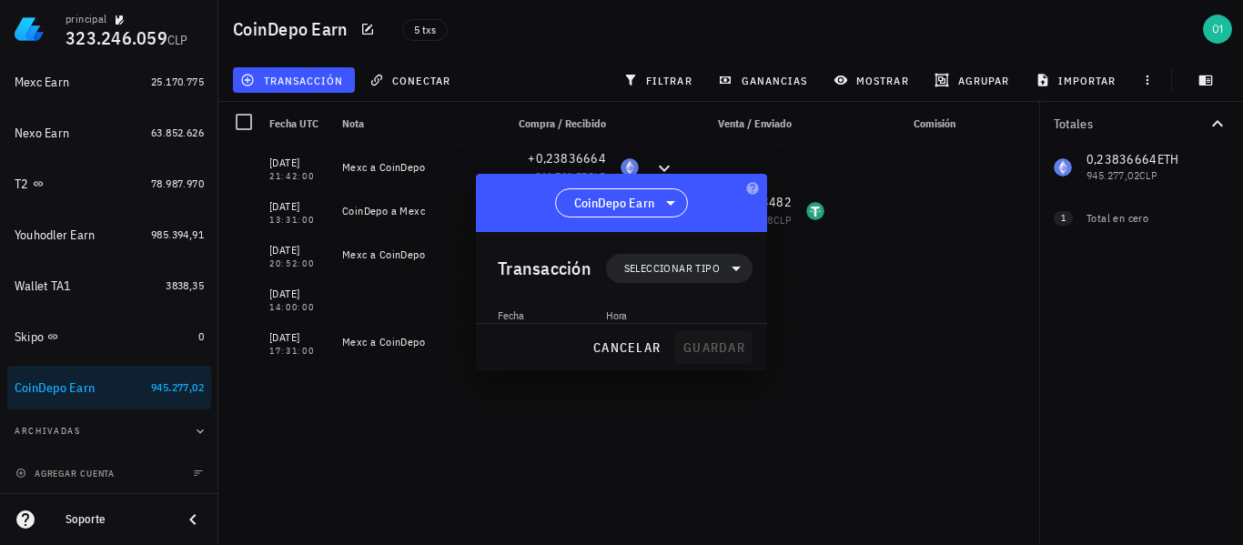
scroll to position [0, 0]
